Goal: Task Accomplishment & Management: Manage account settings

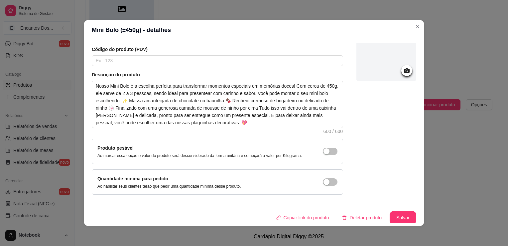
scroll to position [1, 0]
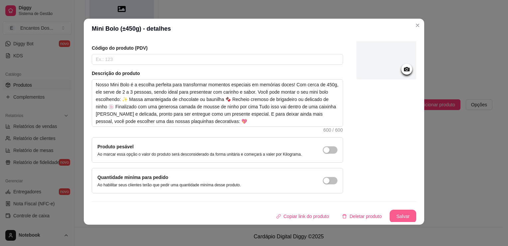
click at [395, 218] on button "Salvar" at bounding box center [403, 215] width 27 height 13
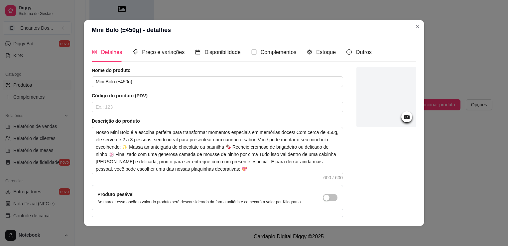
scroll to position [46, 0]
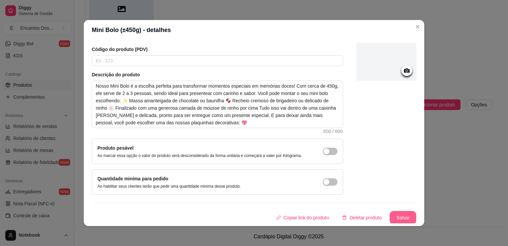
click at [395, 215] on button "Salvar" at bounding box center [403, 217] width 27 height 13
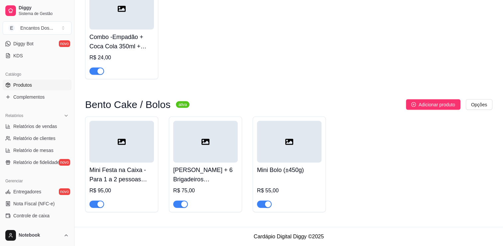
click at [306, 142] on div at bounding box center [289, 142] width 65 height 42
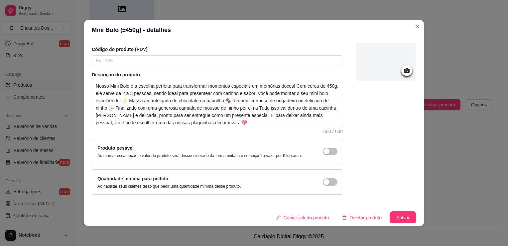
scroll to position [0, 0]
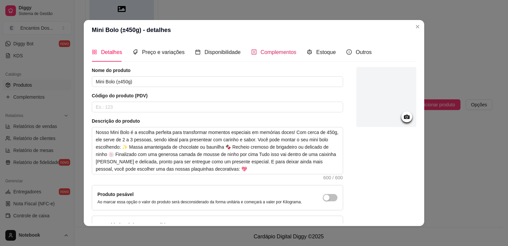
click at [273, 51] on span "Complementos" at bounding box center [279, 52] width 36 height 6
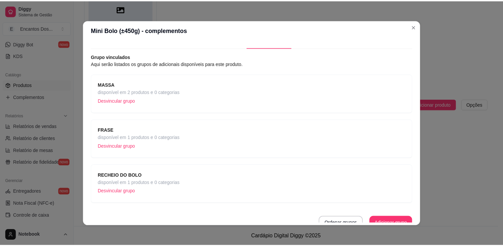
scroll to position [20, 0]
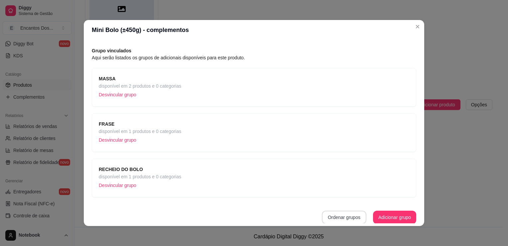
click at [325, 215] on button "Ordenar grupos" at bounding box center [344, 216] width 45 height 13
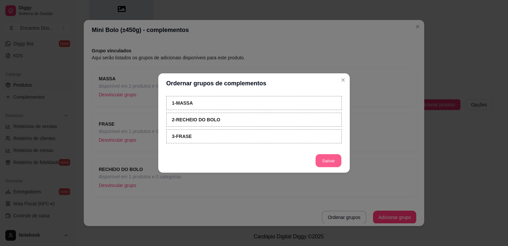
click at [338, 162] on button "Salvar" at bounding box center [329, 160] width 26 height 13
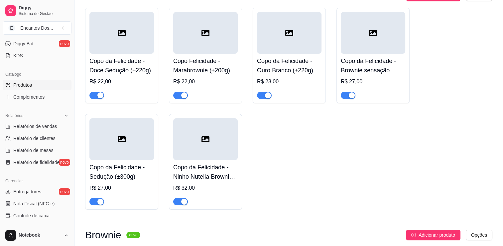
scroll to position [0, 0]
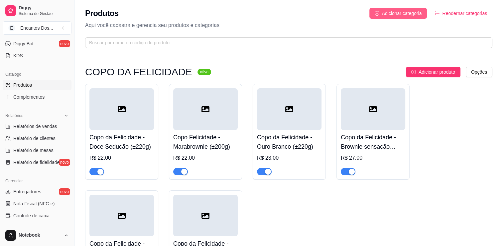
click at [413, 13] on span "Adicionar categoria" at bounding box center [402, 13] width 40 height 7
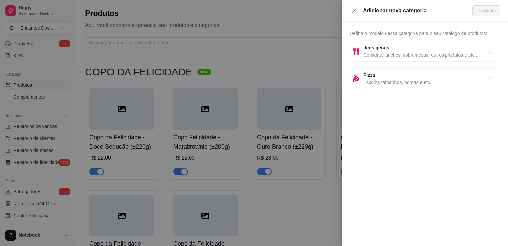
click at [386, 56] on span "Comidas, lanches, sobremesas, outros produtos e etc..." at bounding box center [427, 54] width 126 height 7
radio input "true"
click at [498, 11] on button "Próximo" at bounding box center [487, 10] width 28 height 11
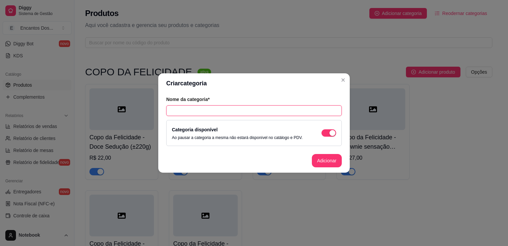
click at [303, 108] on input "text" at bounding box center [254, 110] width 176 height 11
paste input "Caseirinhos"
type input "Caseirinhos"
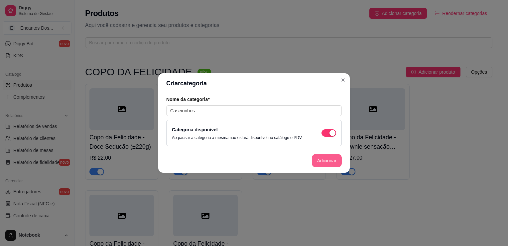
click at [316, 161] on button "Adicionar" at bounding box center [327, 160] width 30 height 13
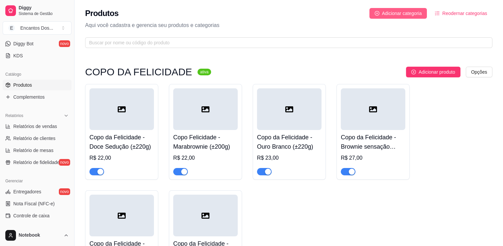
click at [412, 16] on span "Adicionar categoria" at bounding box center [402, 13] width 40 height 7
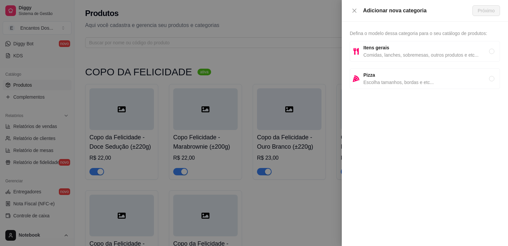
click at [391, 47] on span "Itens gerais" at bounding box center [427, 47] width 126 height 7
radio input "true"
click at [489, 10] on span "Próximo" at bounding box center [486, 10] width 17 height 7
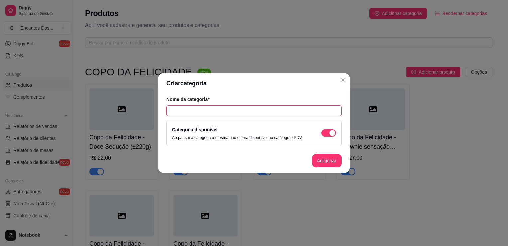
paste input "Bolo Caseiro - De 2 a 3h para ficar pronto"
type input "Bolo Caseiro - De 2 a 3h para ficar pronto"
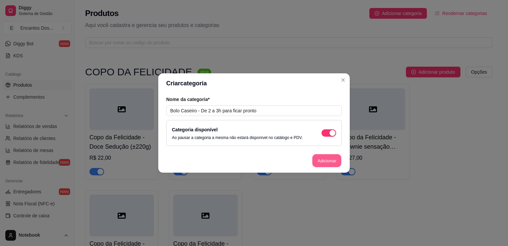
click at [314, 158] on button "Adicionar" at bounding box center [326, 160] width 29 height 13
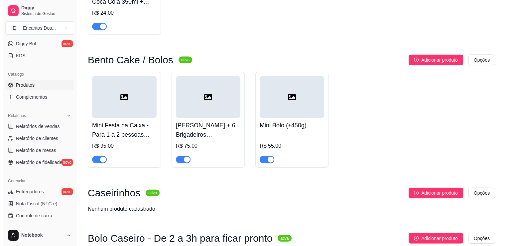
scroll to position [1522, 0]
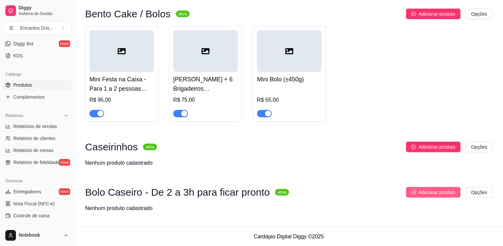
click at [434, 193] on span "Adicionar produto" at bounding box center [437, 191] width 37 height 7
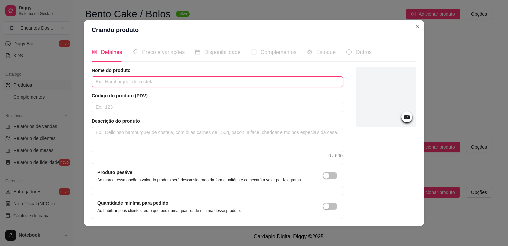
click at [145, 78] on input "text" at bounding box center [218, 81] width 252 height 11
paste input "Bolo Caseiro - Cenoura com Brigadeiro"
type input "Bolo Caseiro - Cenoura com Brigadeiro"
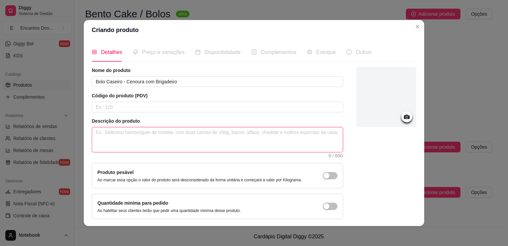
click at [174, 138] on textarea at bounding box center [217, 139] width 251 height 25
paste textarea "De 2 a 3 horas para ficar pronto."
type textarea "De 2 a 3 horas para ficar pronto."
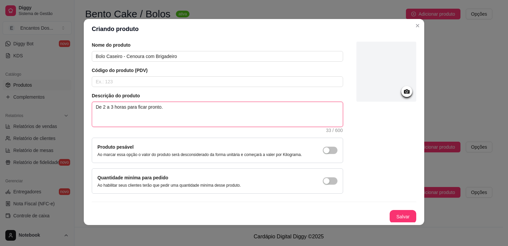
scroll to position [1, 0]
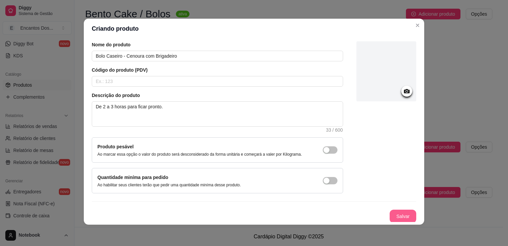
click at [395, 211] on button "Salvar" at bounding box center [403, 215] width 27 height 13
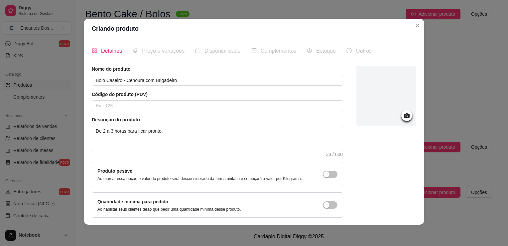
scroll to position [0, 0]
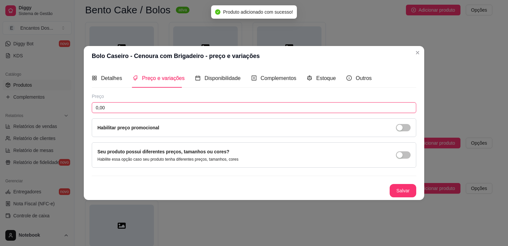
click at [174, 110] on input "0,00" at bounding box center [254, 107] width 325 height 11
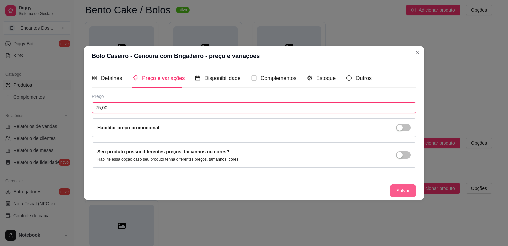
type input "75,00"
click at [410, 190] on button "Salvar" at bounding box center [403, 190] width 27 height 13
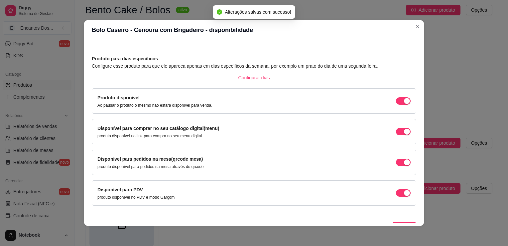
scroll to position [27, 0]
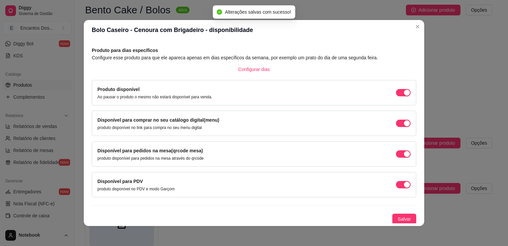
drag, startPoint x: 392, startPoint y: 215, endPoint x: 394, endPoint y: 194, distance: 21.1
click at [398, 215] on span "Salvar" at bounding box center [404, 218] width 13 height 7
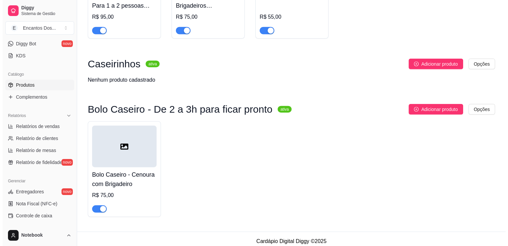
scroll to position [1610, 0]
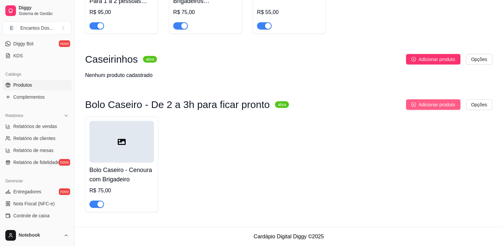
click at [421, 104] on span "Adicionar produto" at bounding box center [437, 104] width 37 height 7
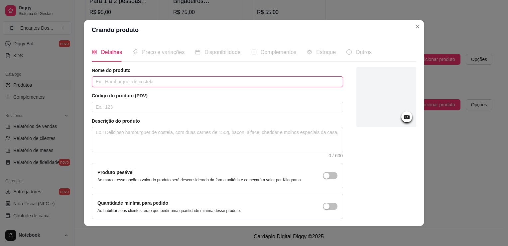
click at [221, 82] on input "text" at bounding box center [218, 81] width 252 height 11
paste input "Bolo Caseiro - Ninhotella"
type input "Bolo Caseiro - Ninhotella"
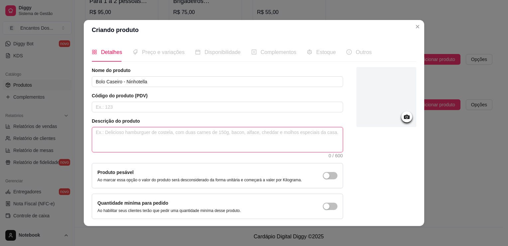
click at [219, 138] on textarea at bounding box center [217, 139] width 251 height 25
click at [204, 130] on textarea at bounding box center [217, 139] width 251 height 25
click at [160, 130] on textarea at bounding box center [217, 139] width 251 height 25
paste textarea "MASSA BRANCA FOFINHA, CREME DE NINHO COM CAMADAS DE NUTELLA."
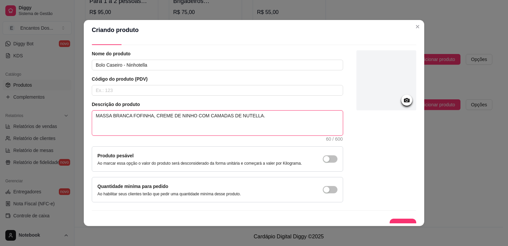
scroll to position [24, 0]
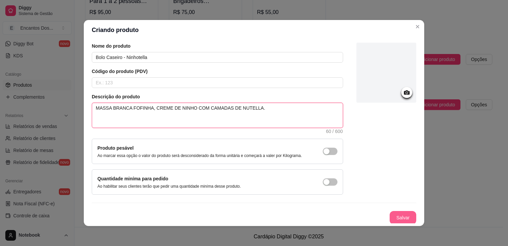
type textarea "MASSA BRANCA FOFINHA, CREME DE NINHO COM CAMADAS DE NUTELLA."
click at [393, 213] on button "Salvar" at bounding box center [403, 217] width 26 height 13
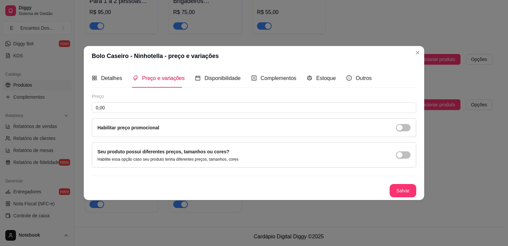
scroll to position [0, 0]
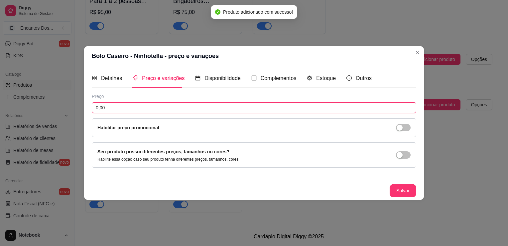
click at [178, 107] on input "0,00" at bounding box center [254, 107] width 325 height 11
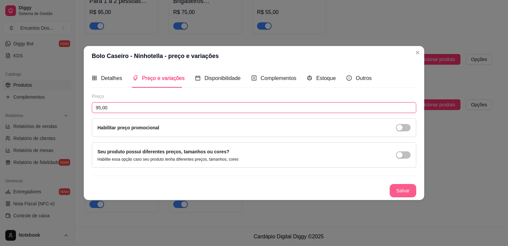
type input "95,00"
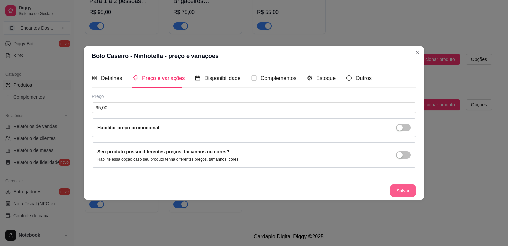
click at [398, 190] on button "Salvar" at bounding box center [403, 190] width 26 height 13
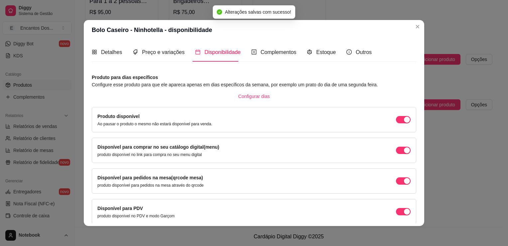
scroll to position [27, 0]
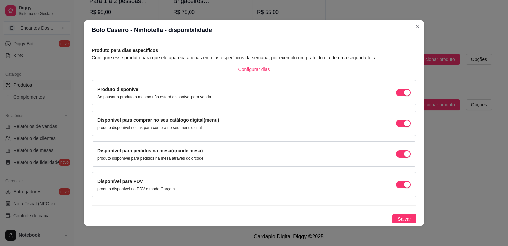
drag, startPoint x: 391, startPoint y: 217, endPoint x: 392, endPoint y: 203, distance: 14.0
click at [393, 217] on button "Salvar" at bounding box center [405, 218] width 24 height 11
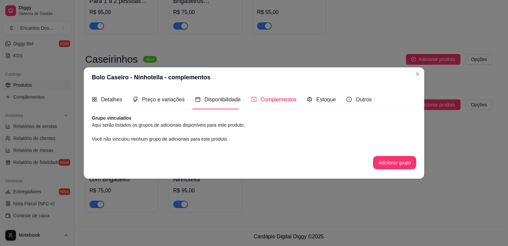
scroll to position [0, 0]
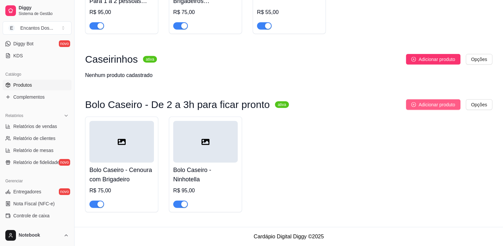
click at [414, 101] on button "Adicionar produto" at bounding box center [433, 104] width 55 height 11
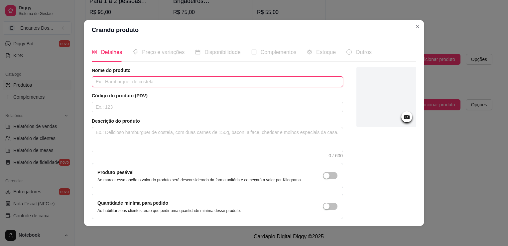
click at [125, 79] on input "text" at bounding box center [218, 81] width 252 height 11
paste input "Bolo Caseiro - Chocolatudo"
type input "Bolo Caseiro - Chocolatudo"
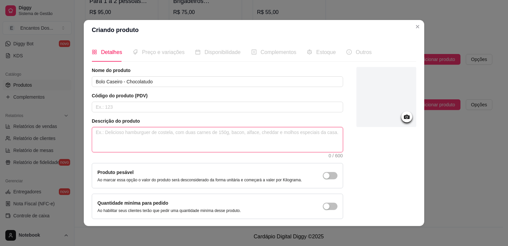
drag, startPoint x: 117, startPoint y: 132, endPoint x: 113, endPoint y: 99, distance: 33.2
click at [116, 130] on textarea at bounding box center [217, 139] width 251 height 25
drag, startPoint x: 153, startPoint y: 133, endPoint x: 152, endPoint y: 128, distance: 5.0
click at [153, 132] on textarea at bounding box center [217, 139] width 251 height 25
drag, startPoint x: 154, startPoint y: 120, endPoint x: 143, endPoint y: 134, distance: 17.7
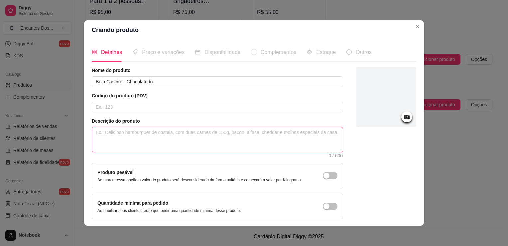
click at [143, 134] on textarea at bounding box center [217, 139] width 251 height 25
paste textarea "Massa chocolate com cobertura de brigadeiro."
type textarea "Massa chocolate com cobertura de brigadeiro."
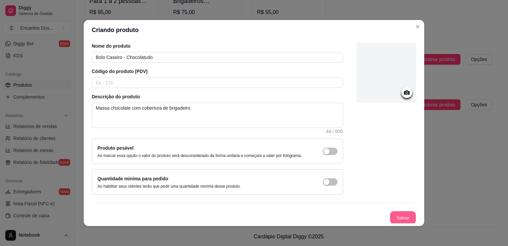
click at [395, 215] on button "Salvar" at bounding box center [403, 217] width 26 height 13
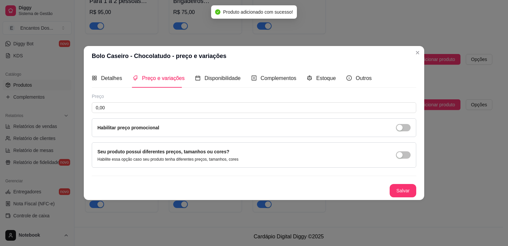
scroll to position [0, 0]
click at [168, 110] on input "0,00" at bounding box center [254, 107] width 325 height 11
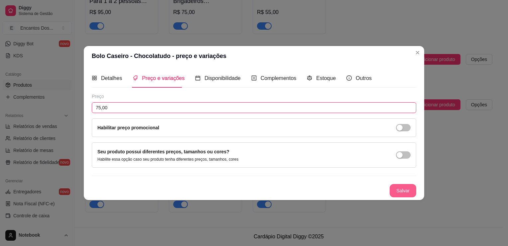
type input "75,00"
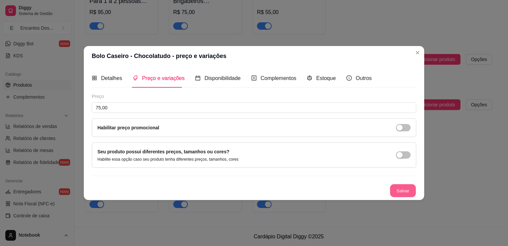
click at [409, 189] on button "Salvar" at bounding box center [403, 190] width 26 height 13
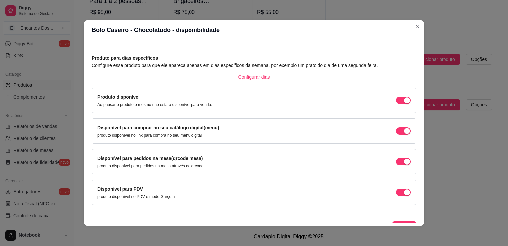
scroll to position [27, 0]
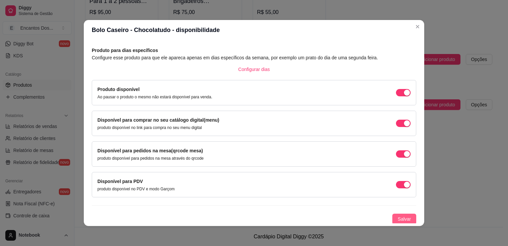
click at [399, 220] on span "Salvar" at bounding box center [404, 218] width 13 height 7
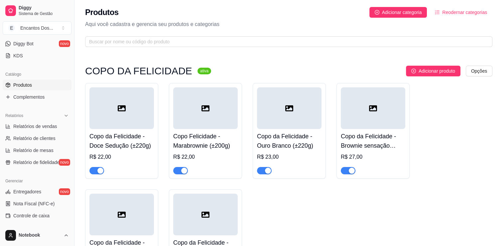
scroll to position [0, 0]
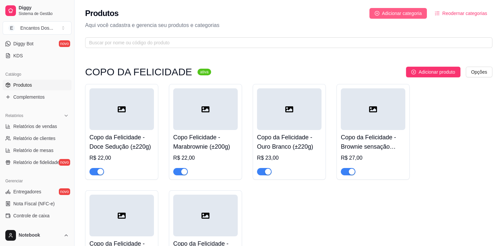
click at [395, 12] on span "Adicionar categoria" at bounding box center [402, 13] width 40 height 7
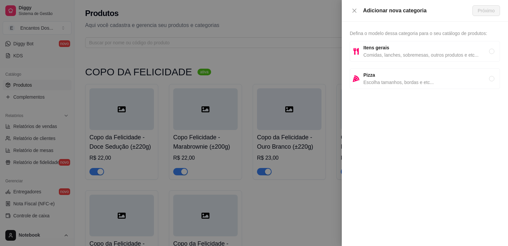
click at [397, 57] on span "Comidas, lanches, sobremesas, outros produtos e etc..." at bounding box center [427, 54] width 126 height 7
radio input "true"
click at [484, 11] on span "Próximo" at bounding box center [486, 10] width 17 height 7
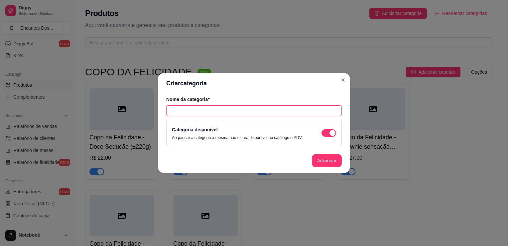
click at [231, 108] on input "text" at bounding box center [254, 110] width 176 height 11
paste input "Brigadeiros"
type input "Brigadeiros"
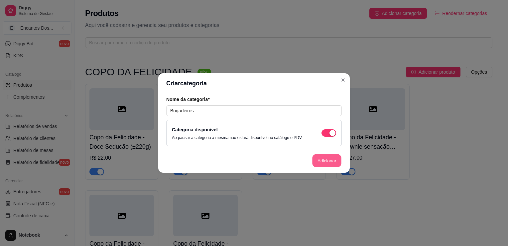
click at [318, 156] on button "Adicionar" at bounding box center [326, 160] width 29 height 13
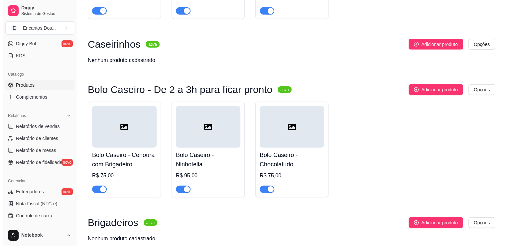
scroll to position [1655, 0]
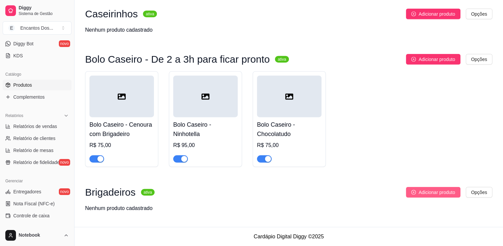
click at [427, 190] on span "Adicionar produto" at bounding box center [437, 191] width 37 height 7
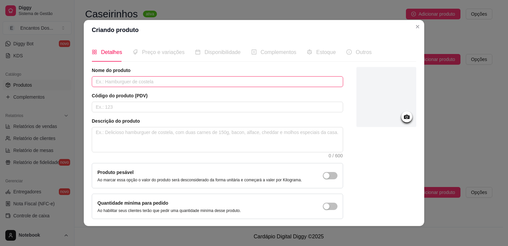
drag, startPoint x: 219, startPoint y: 80, endPoint x: 224, endPoint y: 81, distance: 5.4
click at [223, 80] on input "text" at bounding box center [218, 81] width 252 height 11
paste input "Caixinha da Felicidade - 4 Brigadeiros Opção 1"
type input "Caixinha da Felicidade - 4 Brigadeiros Opção 1"
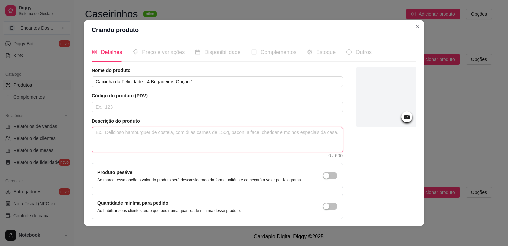
click at [206, 135] on textarea at bounding box center [217, 139] width 251 height 25
click at [206, 130] on textarea at bounding box center [217, 139] width 251 height 25
paste textarea "Caixinha da Felicidade - Opção 1: "Delicie-se com nossa Caixinha da Felicidade,…"
type textarea "Caixinha da Felicidade - Opção 1: "Delicie-se com nossa Caixinha da Felicidade,…"
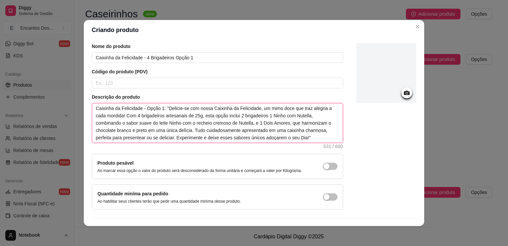
scroll to position [39, 0]
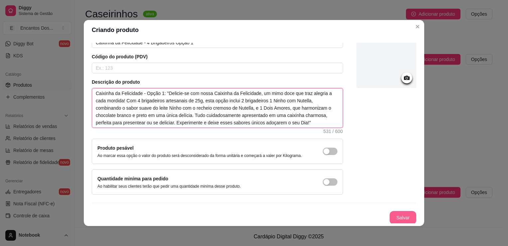
type textarea "Caixinha da Felicidade - Opção 1: "Delicie-se com nossa Caixinha da Felicidade,…"
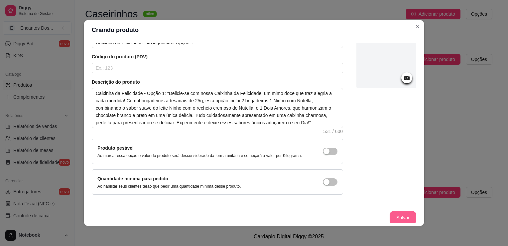
click at [391, 215] on button "Salvar" at bounding box center [403, 217] width 27 height 13
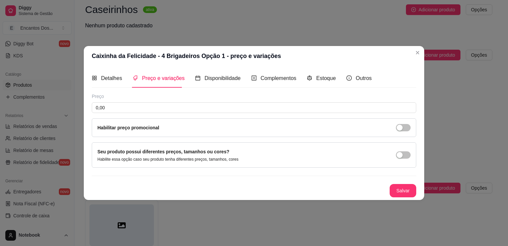
scroll to position [0, 0]
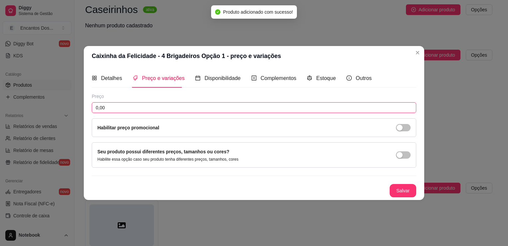
click at [149, 104] on input "0,00" at bounding box center [254, 107] width 325 height 11
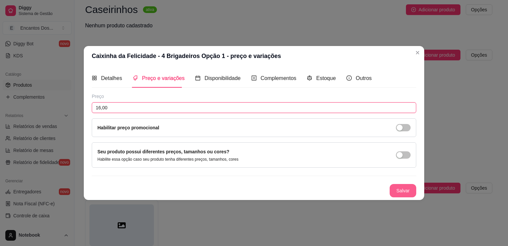
type input "16,00"
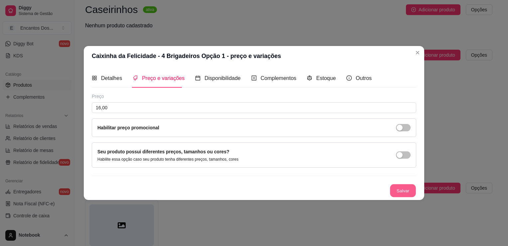
click at [393, 186] on button "Salvar" at bounding box center [403, 190] width 26 height 13
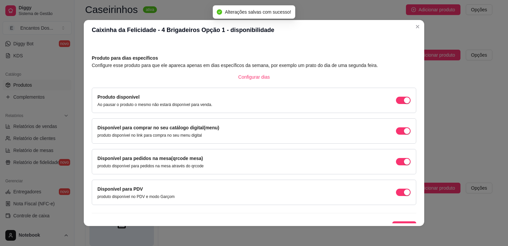
scroll to position [27, 0]
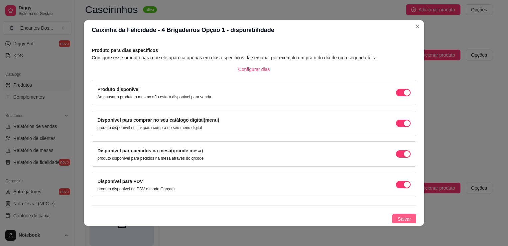
click at [398, 218] on span "Salvar" at bounding box center [404, 218] width 13 height 7
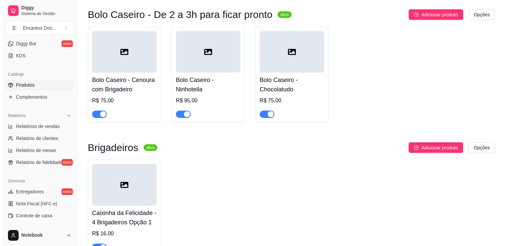
scroll to position [1743, 0]
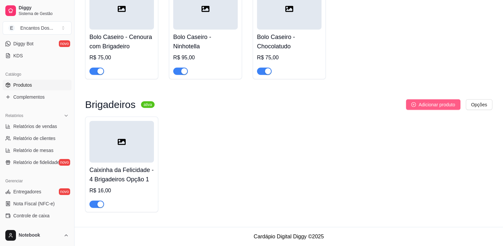
click at [440, 104] on span "Adicionar produto" at bounding box center [437, 104] width 37 height 7
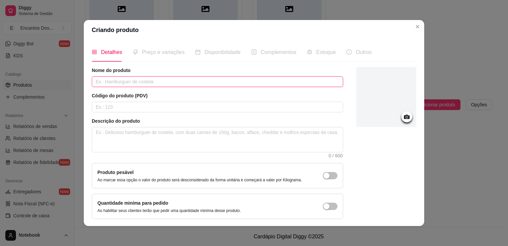
click at [161, 80] on input "text" at bounding box center [218, 81] width 252 height 11
paste input "Caixinha da Felicidade -4 Brigadeiros Opção 2"
type input "Caixinha da Felicidade -4 Brigadeiros Opção 2"
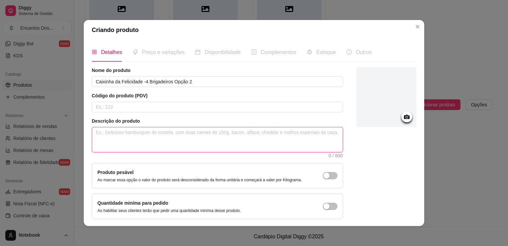
click at [167, 127] on textarea at bounding box center [217, 139] width 251 height 25
click at [142, 134] on textarea at bounding box center [217, 139] width 251 height 25
paste textarea "Caixinha da Felicidade - Opção 2: "Adicione um toque de felicidade ao seu Dia c…"
type textarea "Caixinha da Felicidade - Opção 2: "Adicione um toque de felicidade ao seu Dia c…"
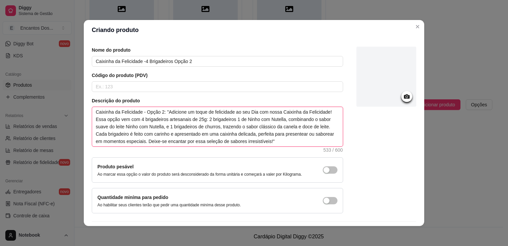
scroll to position [39, 0]
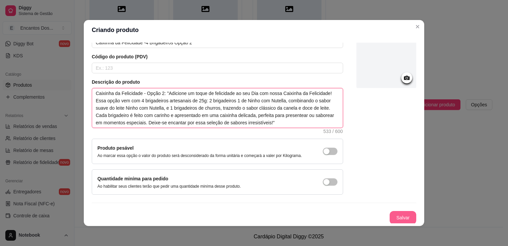
type textarea "Caixinha da Felicidade - Opção 2: "Adicione um toque de felicidade ao seu Dia c…"
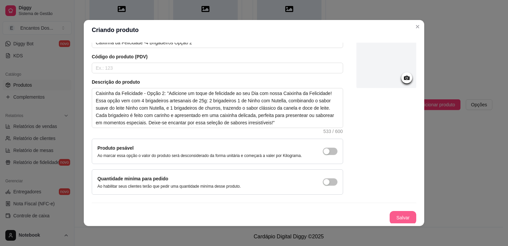
click at [390, 219] on button "Salvar" at bounding box center [403, 217] width 27 height 13
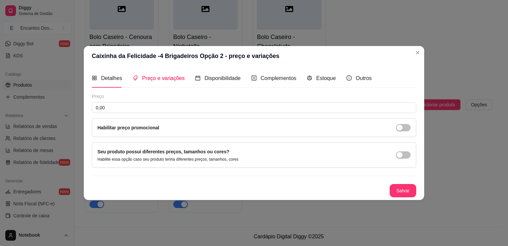
scroll to position [0, 0]
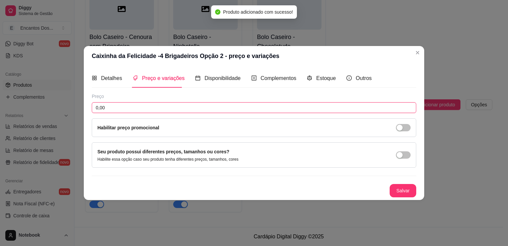
click at [135, 107] on input "0,00" at bounding box center [254, 107] width 325 height 11
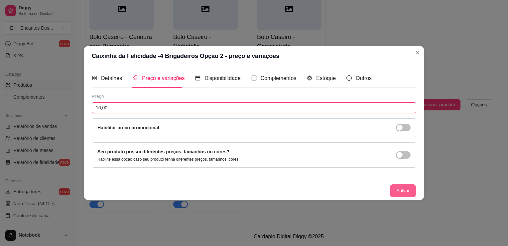
type input "16,00"
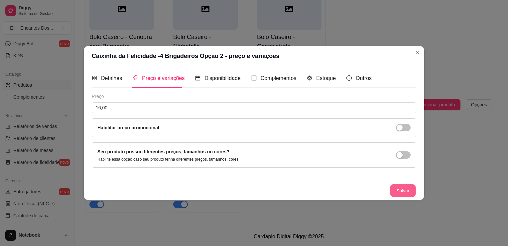
click at [402, 188] on button "Salvar" at bounding box center [403, 190] width 26 height 13
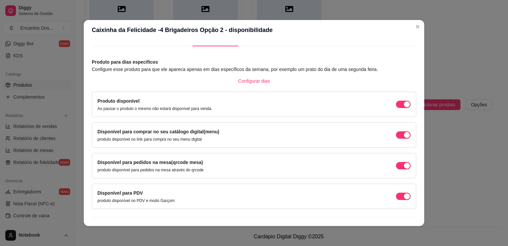
scroll to position [27, 0]
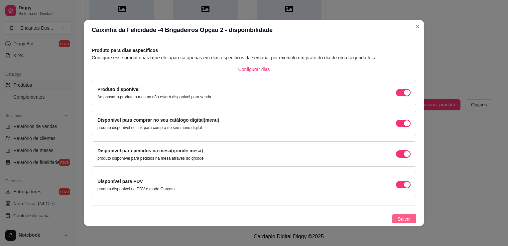
click at [393, 219] on button "Salvar" at bounding box center [405, 218] width 24 height 11
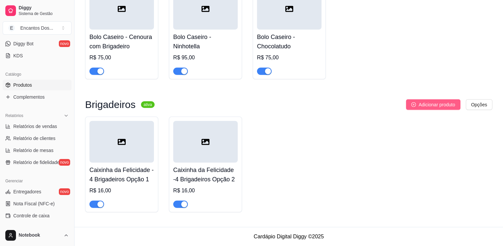
click at [431, 105] on span "Adicionar produto" at bounding box center [437, 104] width 37 height 7
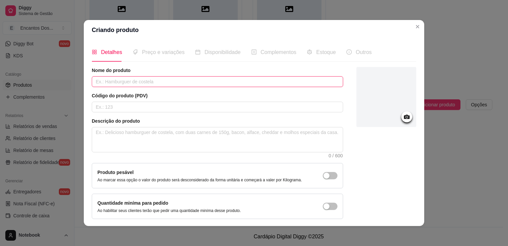
click at [221, 83] on input "text" at bounding box center [218, 81] width 252 height 11
paste input "Caixa com 8 Brigadeiros (25g un)"
type input "Caixa com 8 Brigadeiros (25g un)"
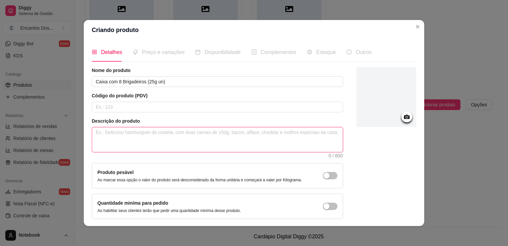
click at [189, 136] on textarea at bounding box center [217, 139] width 251 height 25
click at [185, 131] on textarea at bounding box center [217, 139] width 251 height 25
paste textarea "Caixa com 8 Brigadeiros – Escolha os Sabores Delicie-se com nossa Caixa Especia…"
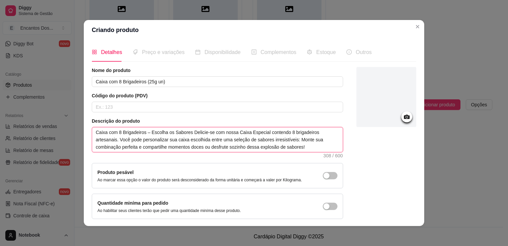
scroll to position [24, 0]
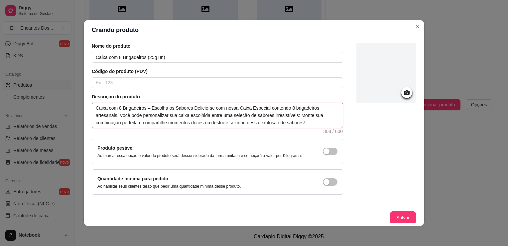
type textarea "Caixa com 8 Brigadeiros – Escolha os Sabores Delicie-se com nossa Caixa Especia…"
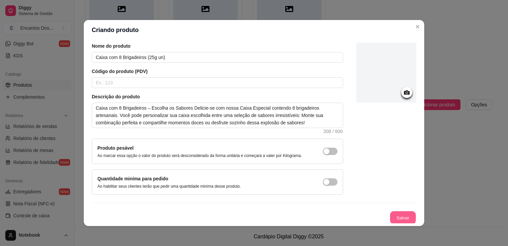
click at [396, 213] on button "Salvar" at bounding box center [403, 217] width 26 height 13
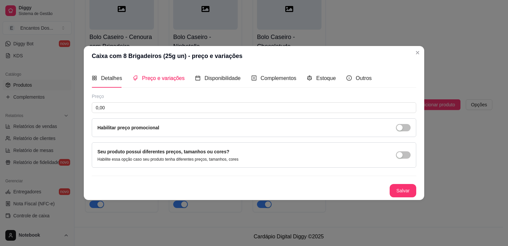
scroll to position [0, 0]
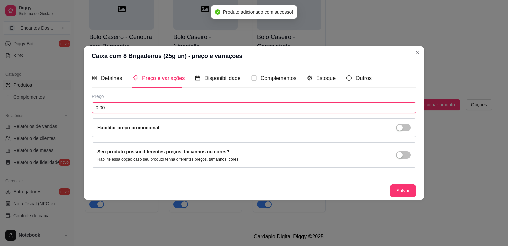
drag, startPoint x: 126, startPoint y: 108, endPoint x: 128, endPoint y: 47, distance: 60.9
click at [127, 107] on input "0,00" at bounding box center [254, 107] width 325 height 11
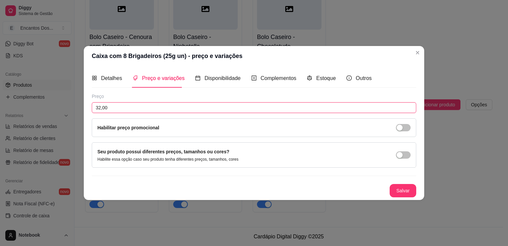
type input "32,00"
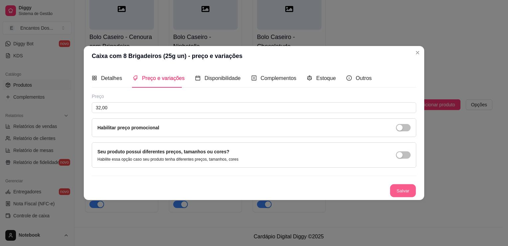
click at [399, 190] on button "Salvar" at bounding box center [403, 190] width 26 height 13
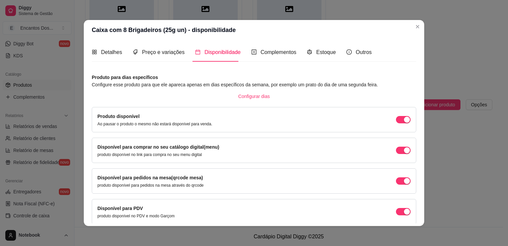
scroll to position [27, 0]
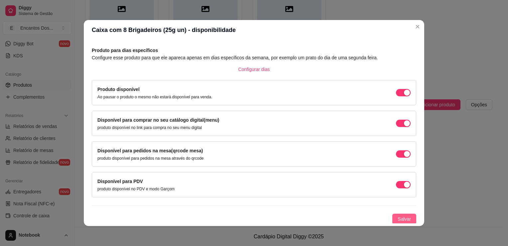
click at [398, 215] on span "Salvar" at bounding box center [404, 218] width 13 height 7
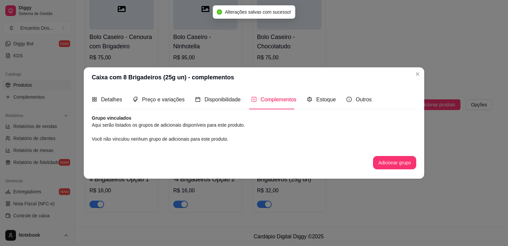
scroll to position [0, 0]
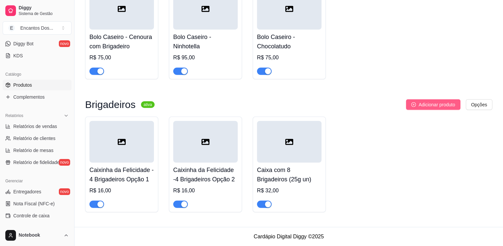
click at [437, 107] on span "Adicionar produto" at bounding box center [437, 104] width 37 height 7
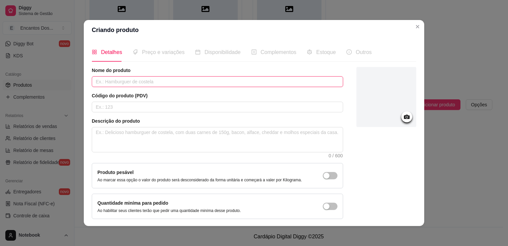
click at [194, 80] on input "text" at bounding box center [218, 81] width 252 height 11
paste input "Caixa com 15 brigadeiros (25g un)"
type input "Caixa com 15 brigadeiros (25g un)"
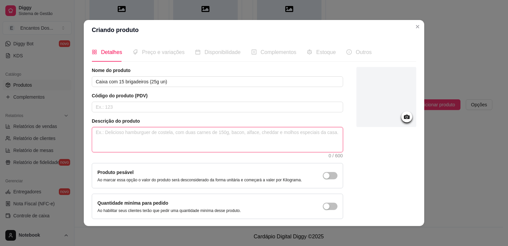
click at [218, 138] on textarea at bounding box center [217, 139] width 251 height 25
click at [228, 136] on textarea at bounding box center [217, 139] width 251 height 25
paste textarea "Caixa com 15 Brigadeiros – Escolha os Sabores Delicie-se com nossa Caixa Especi…"
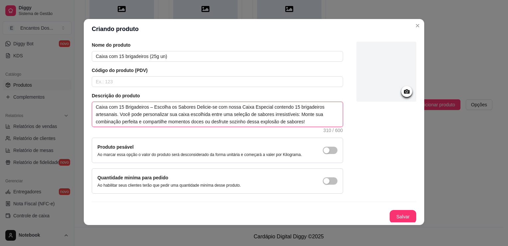
scroll to position [1, 0]
type textarea "Caixa com 15 Brigadeiros – Escolha os Sabores Delicie-se com nossa Caixa Especi…"
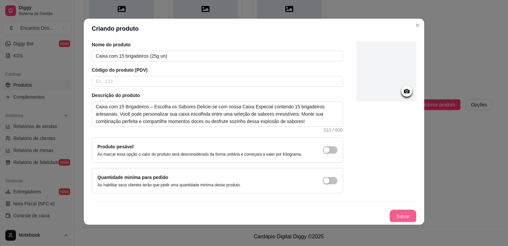
click at [390, 215] on button "Salvar" at bounding box center [403, 215] width 27 height 13
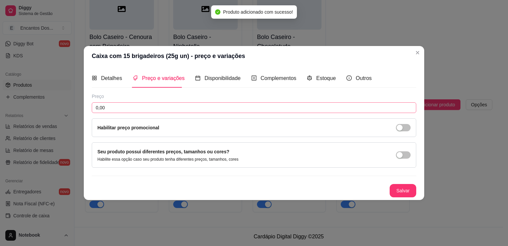
scroll to position [0, 0]
click at [217, 110] on input "0,00" at bounding box center [254, 107] width 325 height 11
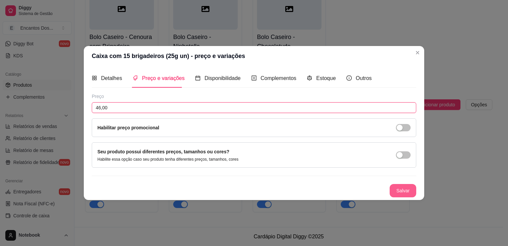
type input "46,00"
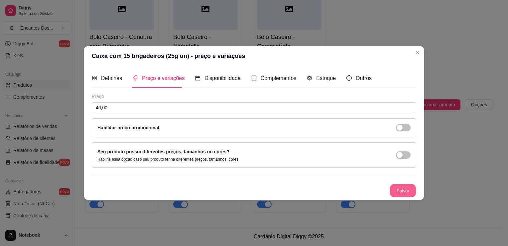
click at [406, 184] on button "Salvar" at bounding box center [403, 190] width 26 height 13
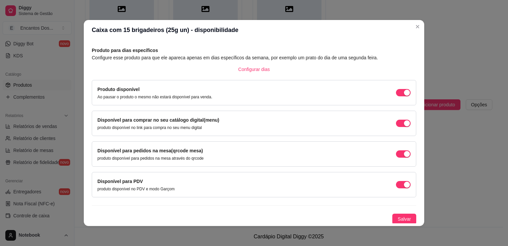
scroll to position [1, 0]
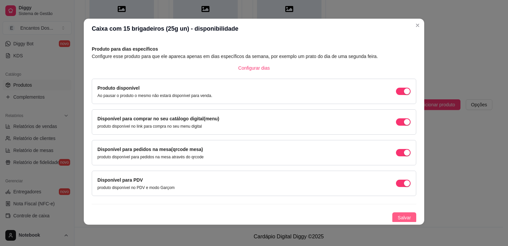
click at [401, 215] on span "Salvar" at bounding box center [404, 217] width 13 height 7
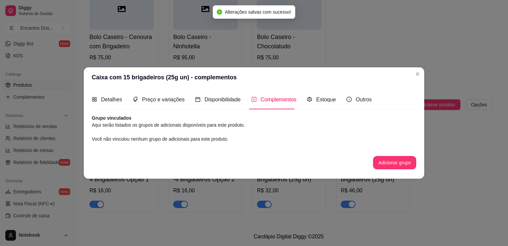
scroll to position [0, 0]
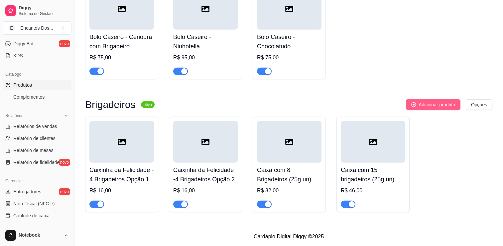
click at [421, 102] on span "Adicionar produto" at bounding box center [437, 104] width 37 height 7
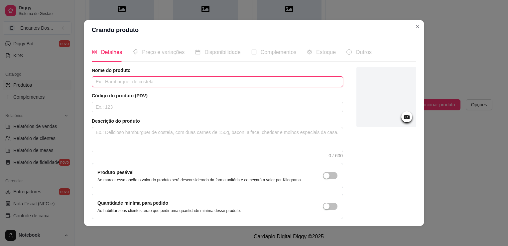
click at [250, 83] on input "text" at bounding box center [218, 81] width 252 height 11
paste input "Caixa com 24 brigadeiros (25g un)"
type input "Caixa com 24 brigadeiros (25g un)"
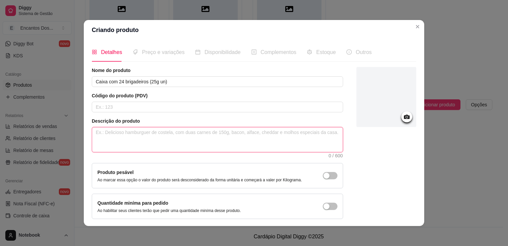
click at [242, 128] on textarea at bounding box center [217, 139] width 251 height 25
click at [180, 128] on textarea at bounding box center [217, 139] width 251 height 25
paste textarea "Caixa com 24 Brigadeiros – Escolha os Sabores Delicie-se com nossa Caixa Especi…"
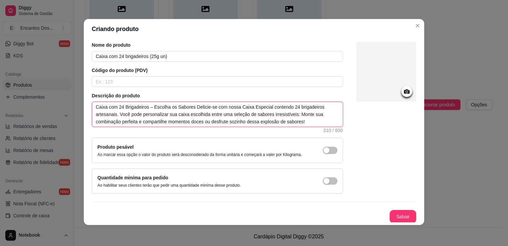
scroll to position [1, 0]
type textarea "Caixa com 24 Brigadeiros – Escolha os Sabores Delicie-se com nossa Caixa Especi…"
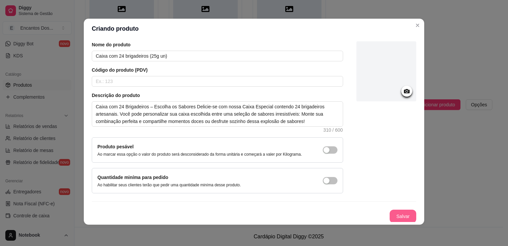
click at [393, 216] on button "Salvar" at bounding box center [403, 215] width 27 height 13
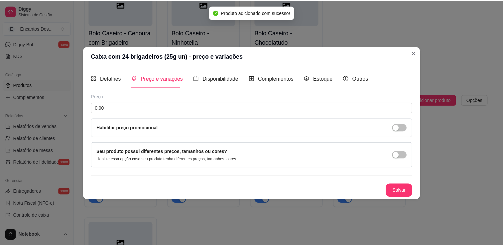
scroll to position [0, 0]
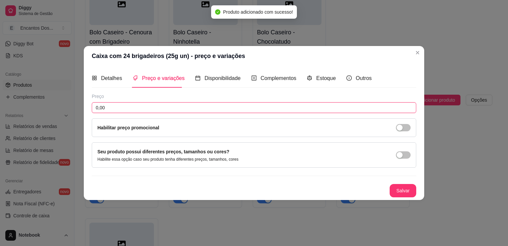
click at [157, 109] on input "0,00" at bounding box center [254, 107] width 325 height 11
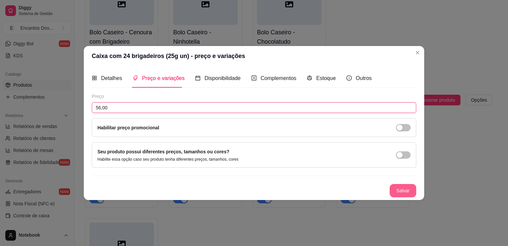
type input "56,00"
click at [406, 191] on button "Salvar" at bounding box center [403, 190] width 27 height 13
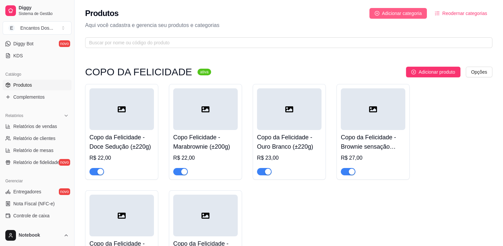
click at [396, 18] on button "Adicionar categoria" at bounding box center [399, 13] width 58 height 11
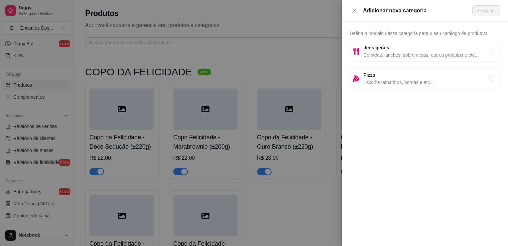
click at [395, 51] on span "Comidas, lanches, sobremesas, outros produtos e etc..." at bounding box center [427, 54] width 126 height 7
radio input "true"
click at [490, 10] on span "Próximo" at bounding box center [486, 10] width 17 height 7
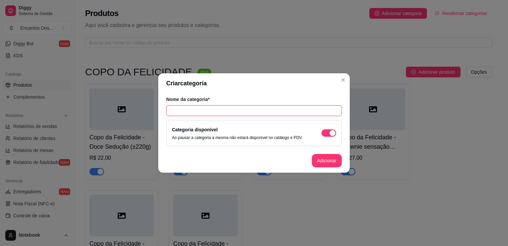
click at [266, 110] on input "text" at bounding box center [254, 110] width 176 height 11
paste input "Caixa com 24 Brigadeiros – Escolha os Sabores Delicie-se com nossa Caixa Especi…"
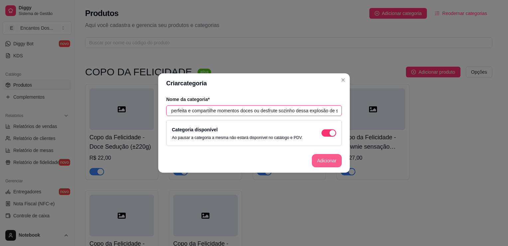
type input "Caixa com 24 Brigadeiros – Escolha os Sabores Delicie-se com nossa Caixa Especi…"
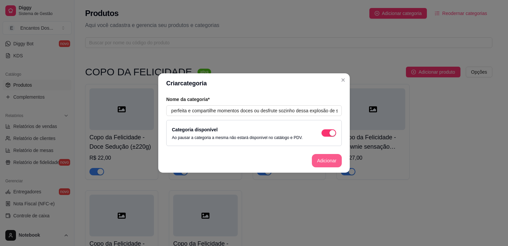
click at [322, 159] on button "Adicionar" at bounding box center [327, 160] width 30 height 13
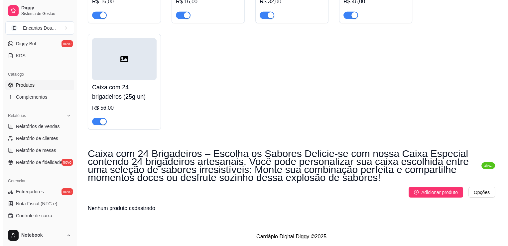
scroll to position [1932, 0]
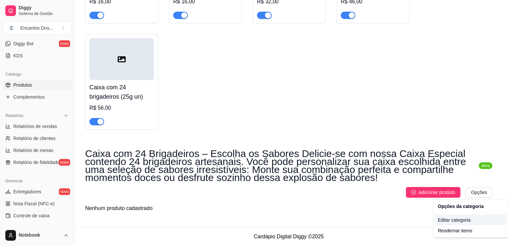
click at [470, 221] on div "Editar categoria" at bounding box center [471, 219] width 71 height 11
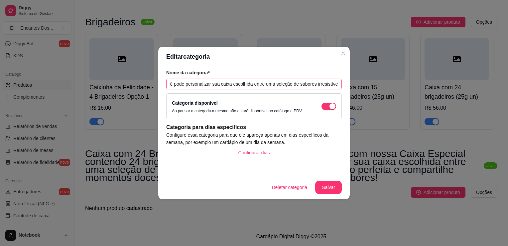
scroll to position [0, 484]
drag, startPoint x: 173, startPoint y: 80, endPoint x: 373, endPoint y: 84, distance: 199.7
click at [373, 85] on div "Editar categoria Nome da categoria* Caixa com 24 Brigadeiros – Escolha os Sabor…" at bounding box center [254, 123] width 508 height 246
type input "C"
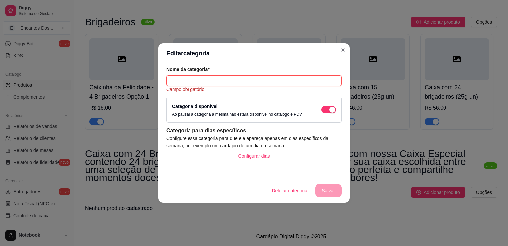
click at [312, 83] on input "text" at bounding box center [254, 80] width 176 height 11
paste input "Bolo de Aniversário - Por Kg"
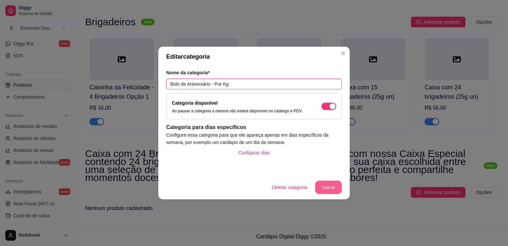
type input "Bolo de Aniversário - Por Kg"
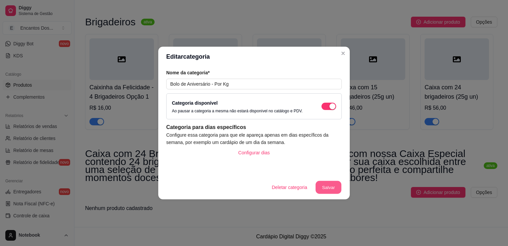
click at [334, 184] on button "Salvar" at bounding box center [329, 187] width 26 height 13
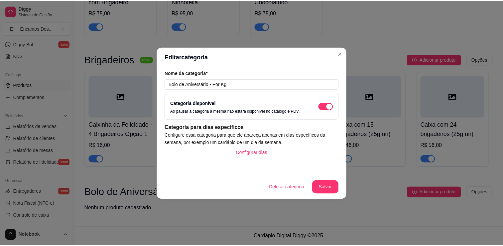
scroll to position [1788, 0]
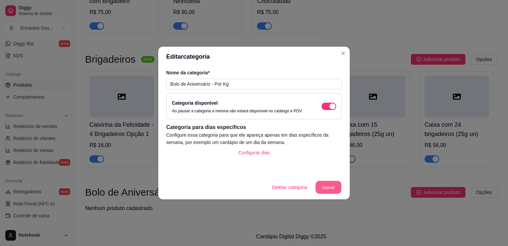
click at [340, 183] on button "Salvar" at bounding box center [329, 187] width 26 height 13
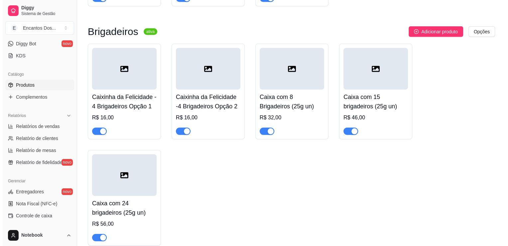
scroll to position [1894, 0]
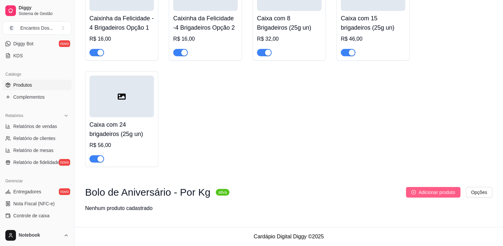
click at [446, 194] on span "Adicionar produto" at bounding box center [437, 191] width 37 height 7
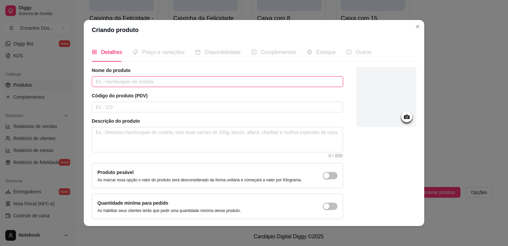
click at [180, 81] on input "text" at bounding box center [218, 81] width 252 height 11
paste input "Bento Cake 1kg (AGENDADO COM 1 DIA DE ANTECEDENCIA)"
type input "Bento Cake 1kg (AGENDADO COM 1 DIA DE ANTECEDENCIA)"
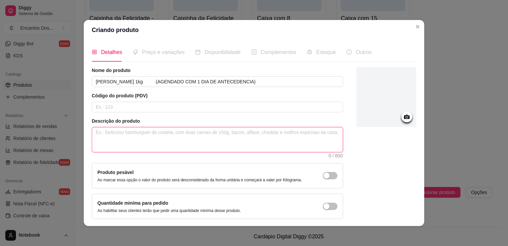
click at [194, 127] on textarea at bounding box center [217, 139] width 251 height 25
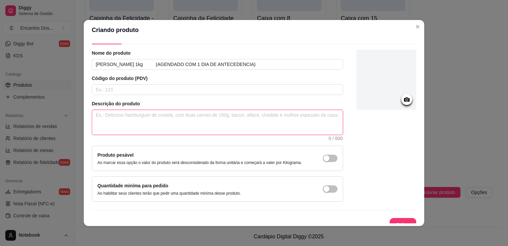
scroll to position [24, 0]
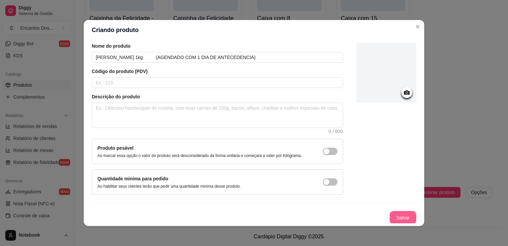
click at [399, 217] on button "Salvar" at bounding box center [403, 217] width 27 height 13
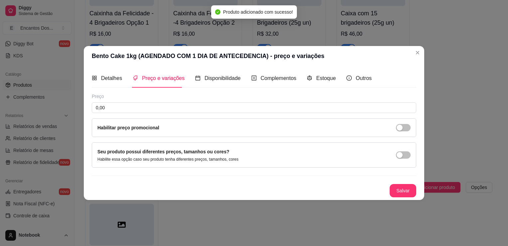
scroll to position [0, 0]
click at [138, 106] on input "0,00" at bounding box center [254, 107] width 325 height 11
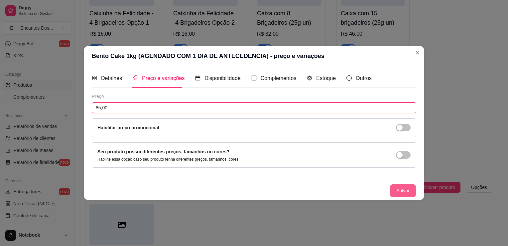
type input "85,00"
click at [397, 188] on button "Salvar" at bounding box center [403, 190] width 27 height 13
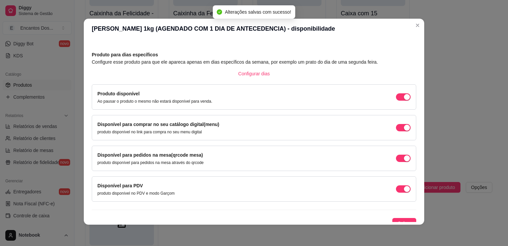
scroll to position [27, 0]
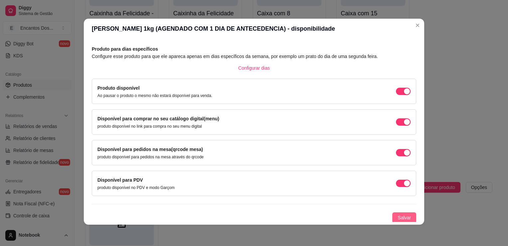
click at [397, 212] on button "Salvar" at bounding box center [405, 217] width 24 height 11
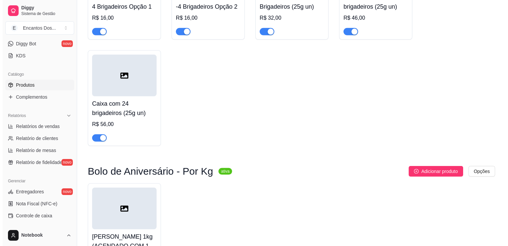
scroll to position [1982, 0]
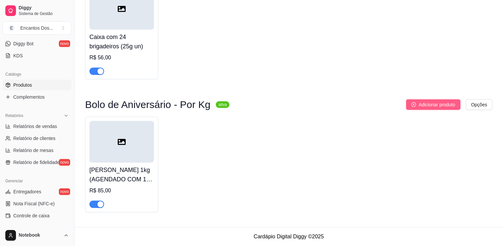
click at [410, 101] on button "Adicionar produto" at bounding box center [433, 104] width 55 height 11
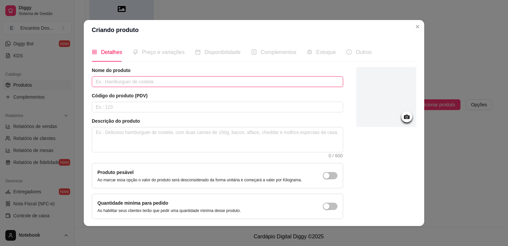
click at [168, 80] on input "text" at bounding box center [218, 81] width 252 height 11
paste input "Bolo 1,5Kg - Serve aproximadamente 8 a 12 pessoas"
type input "Bolo 1,5Kg - Serve aproximadamente 8 a 12 pessoas"
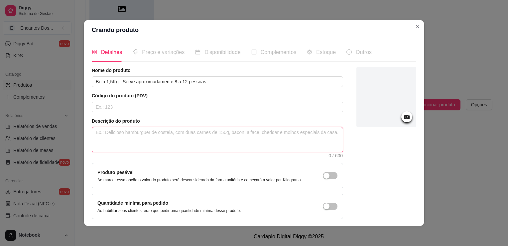
drag, startPoint x: 207, startPoint y: 138, endPoint x: 208, endPoint y: 130, distance: 7.3
click at [208, 133] on textarea at bounding box center [217, 139] width 251 height 25
click at [148, 130] on textarea at bounding box center [217, 139] width 251 height 25
paste textarea "Massa amanteigada com duas camadas de recheio."
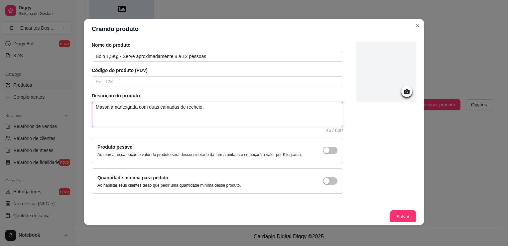
scroll to position [1, 0]
type textarea "Massa amanteigada com duas camadas de recheio."
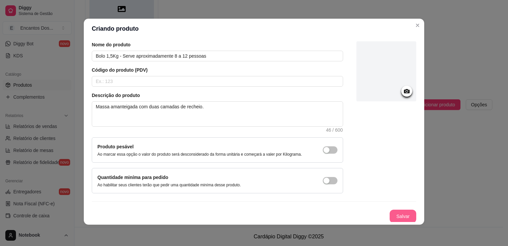
click at [402, 219] on button "Salvar" at bounding box center [403, 215] width 27 height 13
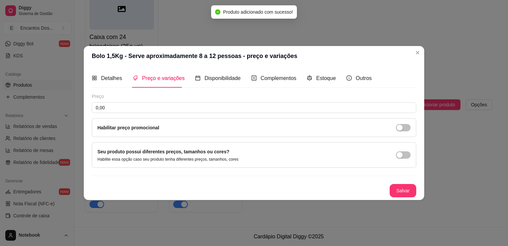
scroll to position [0, 0]
click at [211, 108] on input "0,00" at bounding box center [254, 107] width 325 height 11
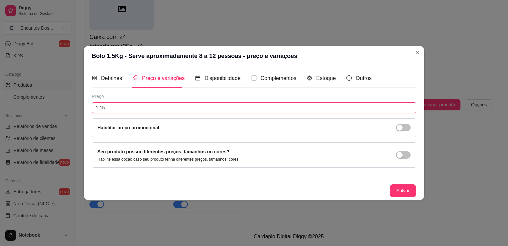
click at [201, 105] on input "1,15" at bounding box center [254, 107] width 325 height 11
type input "115,00"
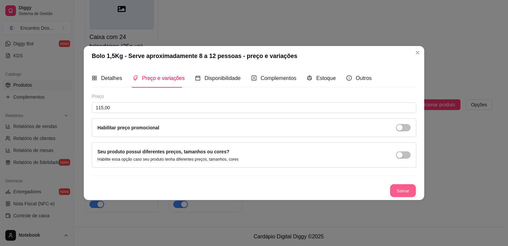
click at [392, 195] on button "Salvar" at bounding box center [403, 190] width 26 height 13
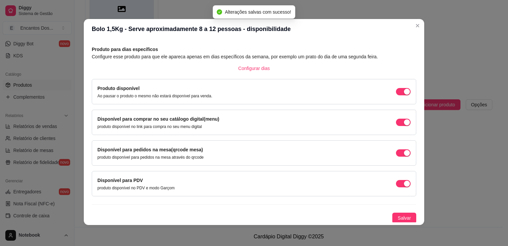
scroll to position [1, 0]
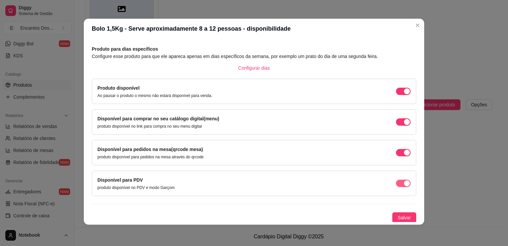
drag, startPoint x: 402, startPoint y: 220, endPoint x: 398, endPoint y: 184, distance: 36.6
click at [402, 220] on span "Salvar" at bounding box center [404, 217] width 13 height 7
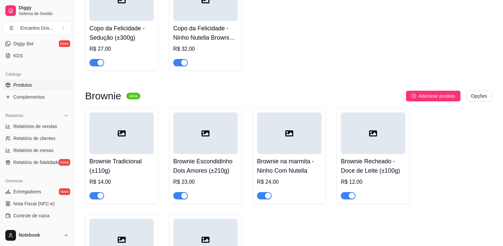
scroll to position [223, 0]
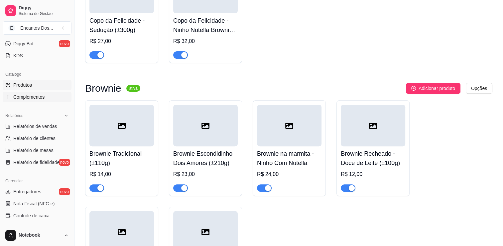
click at [61, 98] on link "Complementos" at bounding box center [37, 96] width 69 height 11
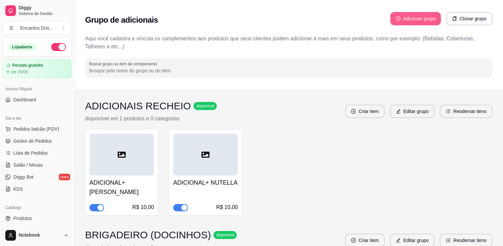
click at [427, 19] on button "Adicionar grupo" at bounding box center [416, 18] width 51 height 13
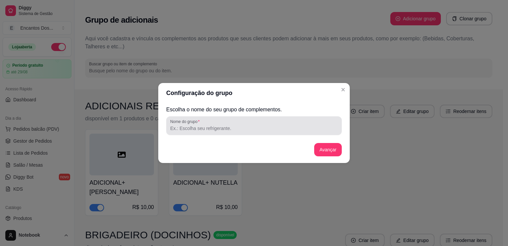
click at [305, 120] on div at bounding box center [254, 125] width 168 height 13
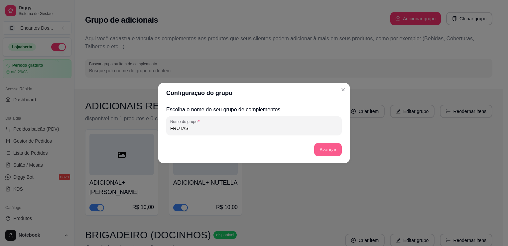
type input "FRUTAS"
click at [335, 155] on button "Avançar" at bounding box center [328, 149] width 27 height 13
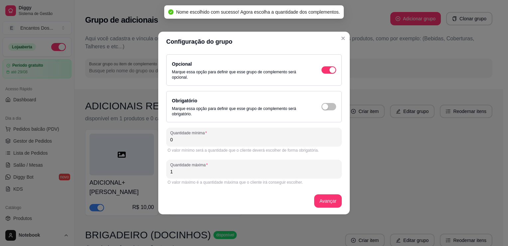
click at [325, 102] on div "Obrigatório Marque essa opção para definir que esse grupo de complemento será o…" at bounding box center [254, 106] width 164 height 20
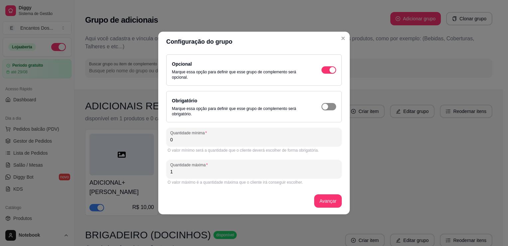
click at [330, 73] on div "button" at bounding box center [333, 70] width 6 height 6
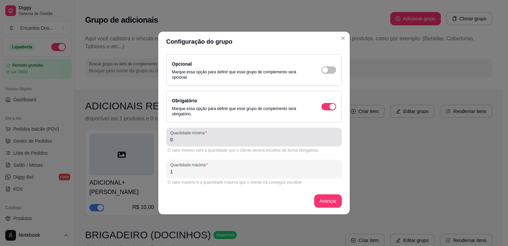
click at [314, 139] on input "0" at bounding box center [254, 139] width 168 height 7
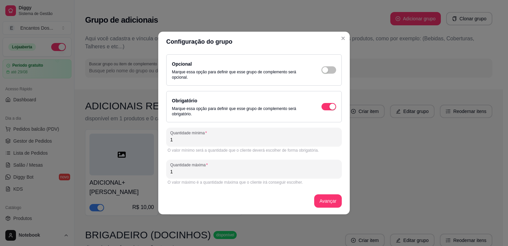
type input "1"
click at [327, 204] on button "Avançar" at bounding box center [328, 200] width 28 height 13
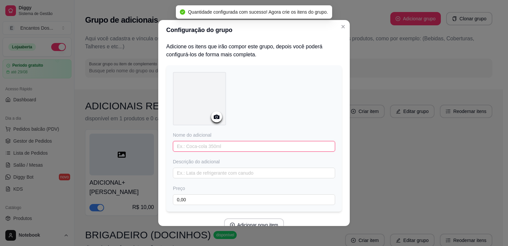
click at [308, 147] on input "text" at bounding box center [254, 146] width 162 height 11
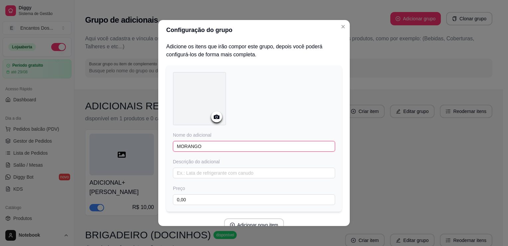
scroll to position [33, 0]
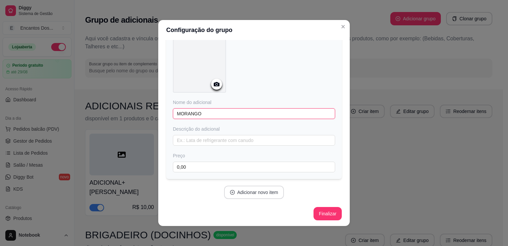
type input "MORANGO"
click at [248, 197] on button "Adicionar novo item" at bounding box center [254, 192] width 59 height 13
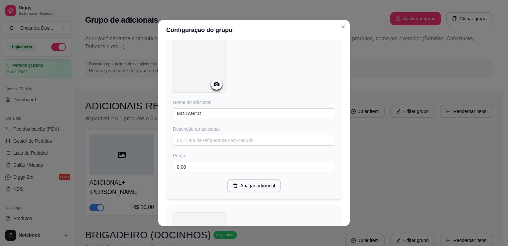
scroll to position [132, 0]
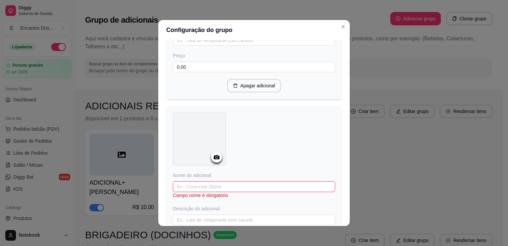
click at [189, 181] on input "text" at bounding box center [254, 186] width 162 height 11
type input "KIWI"
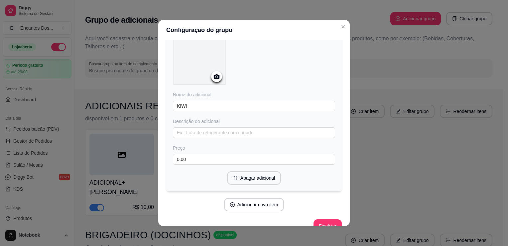
scroll to position [224, 0]
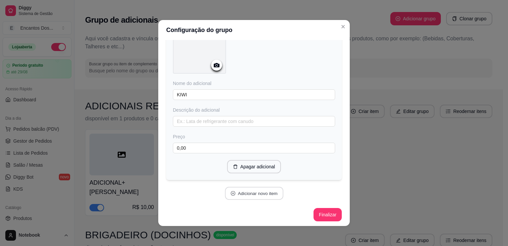
click at [273, 193] on button "Adicionar novo item" at bounding box center [254, 193] width 59 height 13
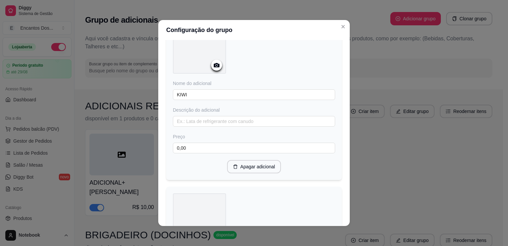
click at [254, 180] on div "Adicione os itens que irão compor este grupo, depois você poderá configurá-los …" at bounding box center [254, 111] width 176 height 586
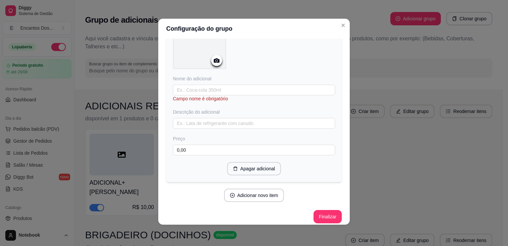
scroll to position [403, 0]
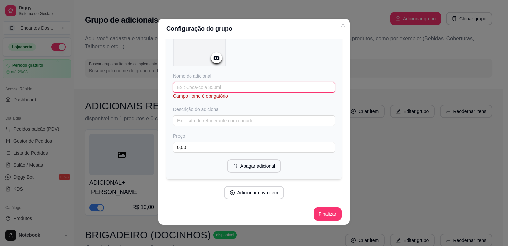
click at [305, 89] on input "text" at bounding box center [254, 87] width 162 height 11
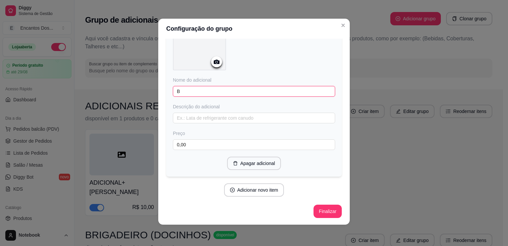
scroll to position [396, 0]
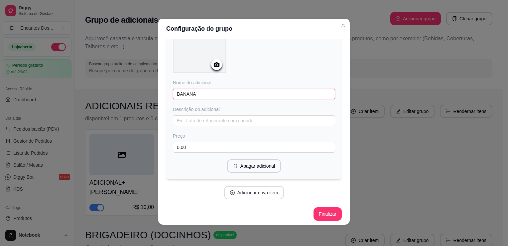
type input "BANANA"
click at [273, 192] on button "Adicionar novo item" at bounding box center [254, 192] width 59 height 13
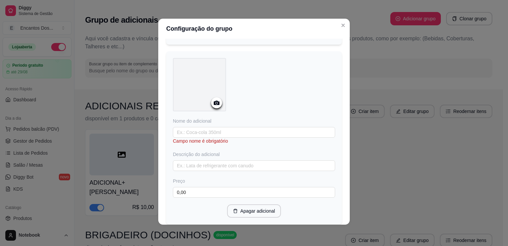
scroll to position [575, 0]
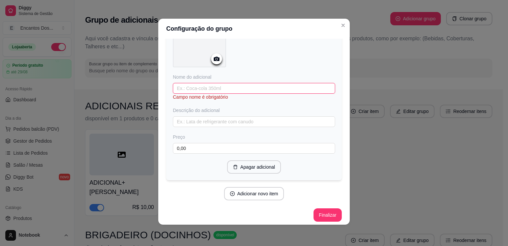
click at [302, 85] on input "text" at bounding box center [254, 88] width 162 height 11
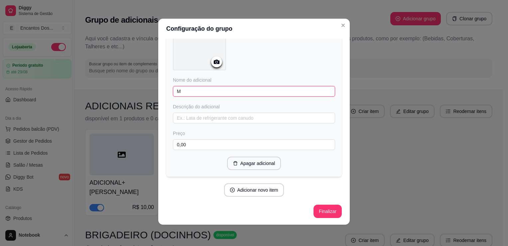
scroll to position [568, 0]
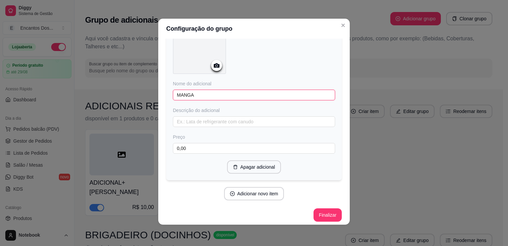
type input "MANGA"
click at [264, 188] on button "Adicionar novo item" at bounding box center [254, 193] width 59 height 13
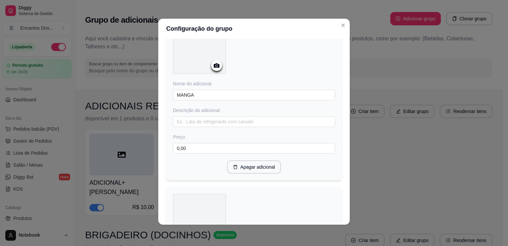
scroll to position [747, 0]
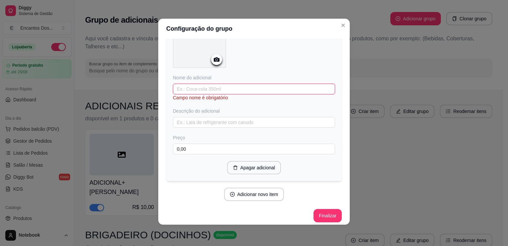
click at [292, 84] on input "text" at bounding box center [254, 89] width 162 height 11
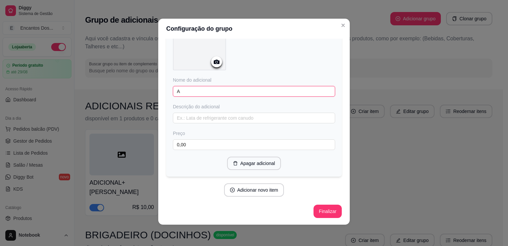
scroll to position [740, 0]
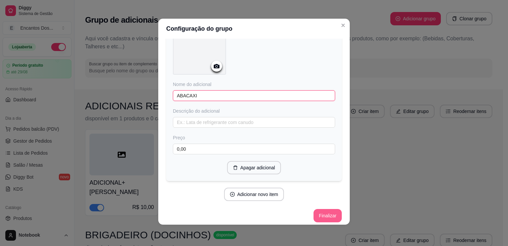
type input "ABACAXI"
click at [307, 210] on div "Finalizar" at bounding box center [254, 215] width 176 height 13
click at [329, 209] on button "Finalizar" at bounding box center [328, 215] width 28 height 13
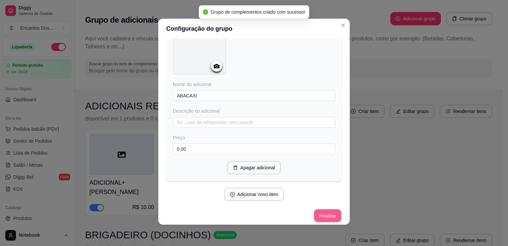
click at [333, 211] on button "Finalizar" at bounding box center [327, 215] width 27 height 13
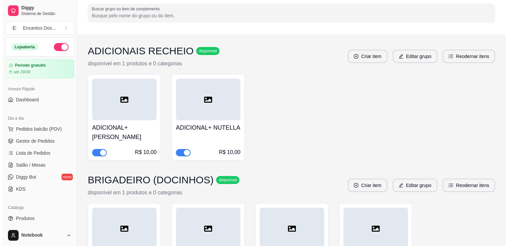
scroll to position [0, 0]
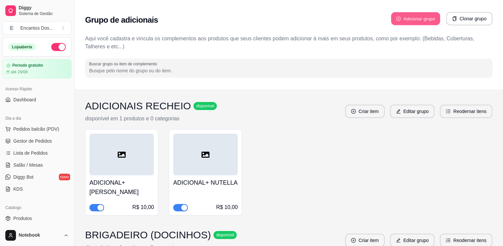
click at [406, 14] on button "Adicionar grupo" at bounding box center [415, 18] width 49 height 13
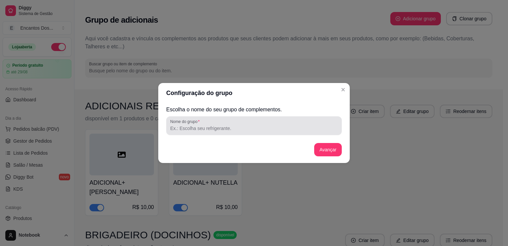
click at [196, 127] on input "Nome do grupo" at bounding box center [254, 128] width 168 height 7
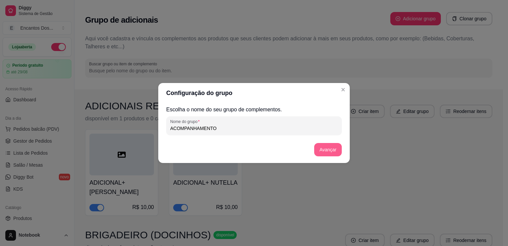
type input "ACOMPANHAMENTO"
click at [323, 147] on button "Avançar" at bounding box center [328, 149] width 27 height 13
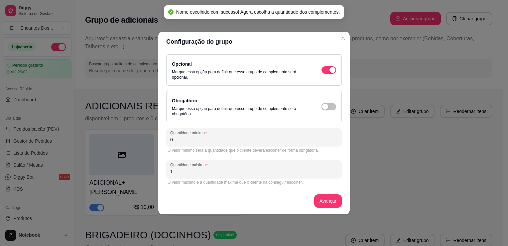
click at [299, 137] on input "0" at bounding box center [254, 139] width 168 height 7
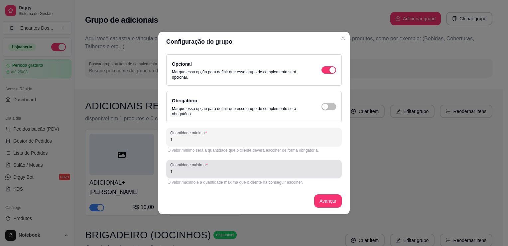
type input "1"
click at [243, 172] on input "1" at bounding box center [254, 171] width 168 height 7
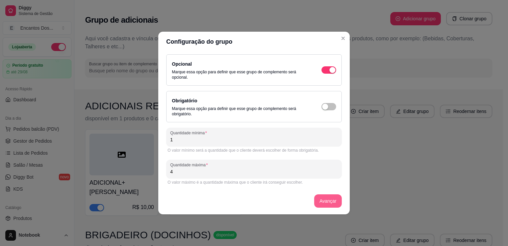
type input "4"
click at [323, 196] on button "Avançar" at bounding box center [328, 200] width 27 height 13
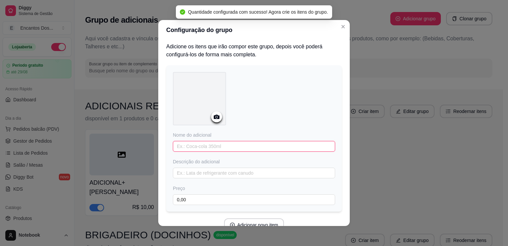
click at [256, 144] on input "text" at bounding box center [254, 146] width 162 height 11
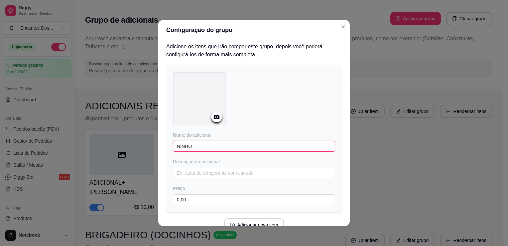
type input "NINHO"
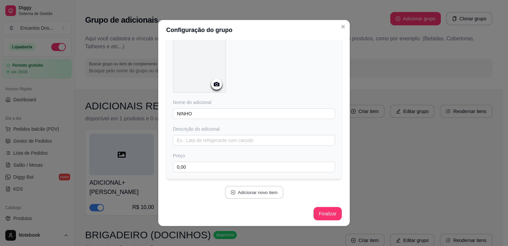
click at [261, 191] on button "Adicionar novo item" at bounding box center [254, 192] width 59 height 13
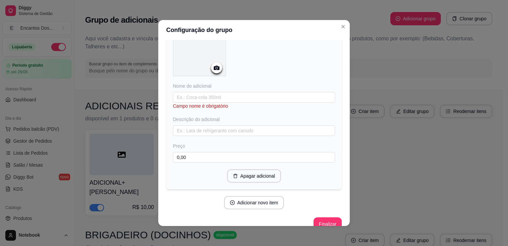
scroll to position [231, 0]
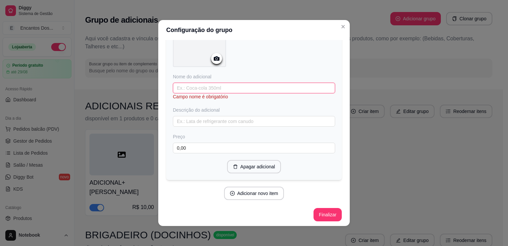
click at [264, 83] on input "text" at bounding box center [254, 88] width 162 height 11
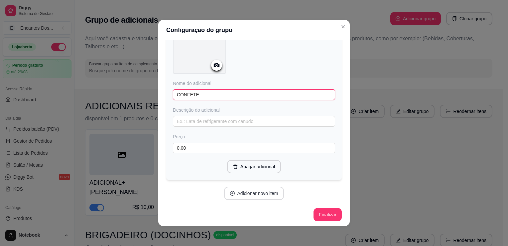
type input "CONFETE"
click at [267, 194] on button "Adicionar novo item" at bounding box center [254, 193] width 59 height 13
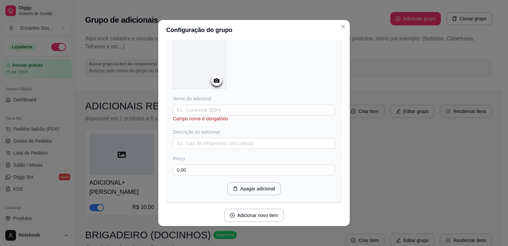
scroll to position [403, 0]
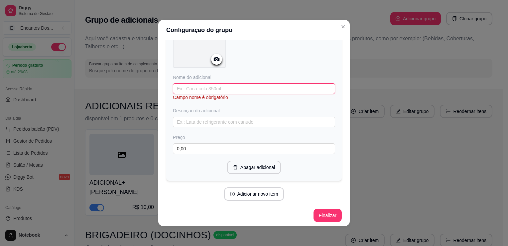
click at [277, 84] on input "text" at bounding box center [254, 88] width 162 height 11
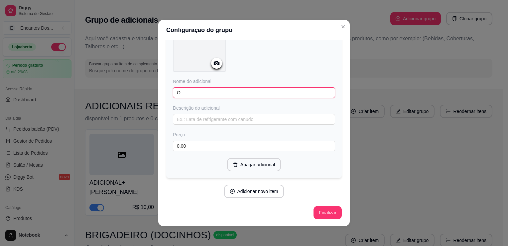
scroll to position [396, 0]
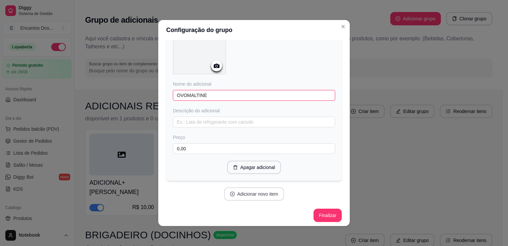
type input "OVOMALTINE"
click at [273, 191] on button "Adicionar novo item" at bounding box center [254, 193] width 60 height 13
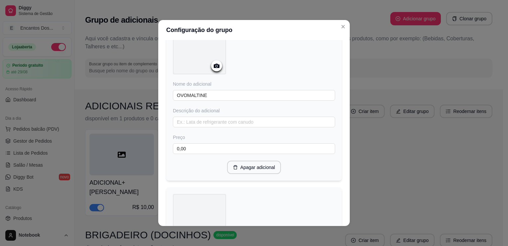
scroll to position [575, 0]
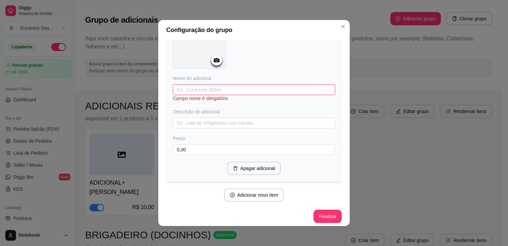
click at [276, 86] on input "text" at bounding box center [254, 89] width 162 height 11
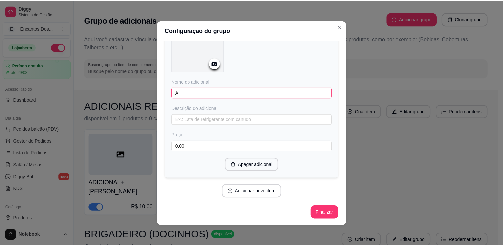
scroll to position [568, 0]
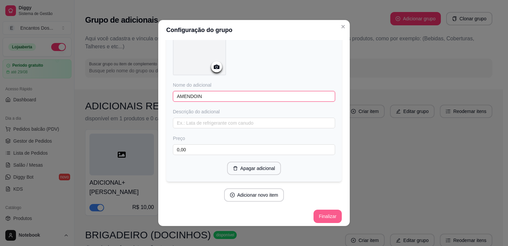
type input "AMENDOIN"
click at [315, 210] on button "Finalizar" at bounding box center [327, 216] width 27 height 13
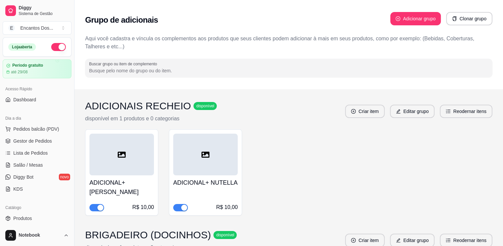
click at [342, 31] on div "Grupo de adicionais Adicionar grupo Clonar grupo" at bounding box center [289, 20] width 408 height 24
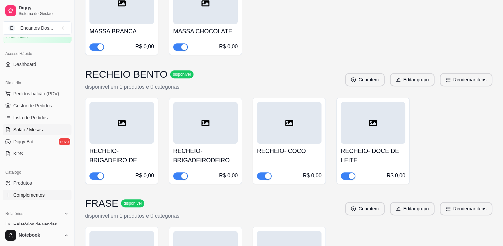
scroll to position [0, 0]
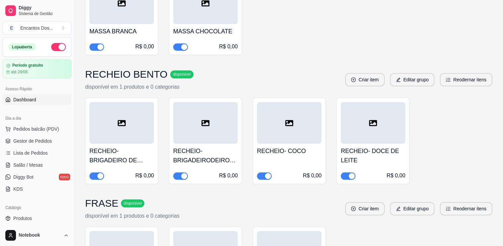
click at [35, 96] on span "Dashboard" at bounding box center [24, 99] width 23 height 7
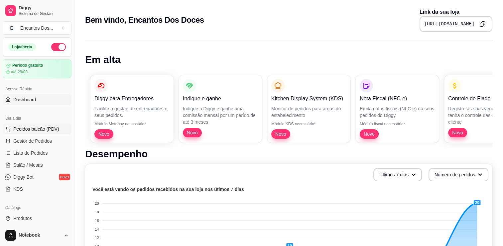
click at [44, 127] on span "Pedidos balcão (PDV)" at bounding box center [36, 128] width 46 height 7
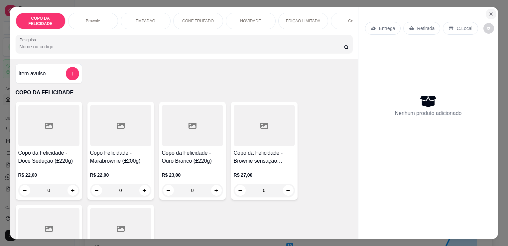
click at [490, 13] on icon "Close" at bounding box center [491, 14] width 3 height 3
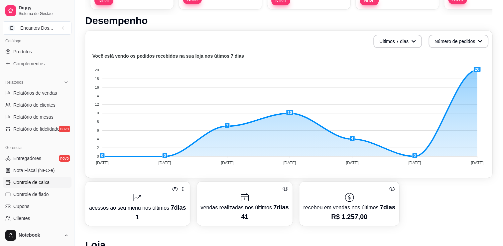
scroll to position [133, 0]
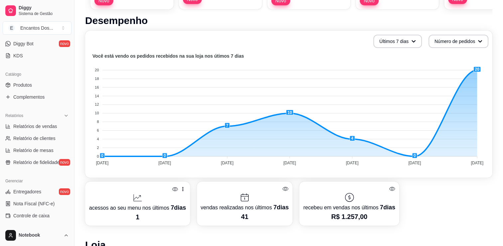
click at [60, 132] on ul "Relatórios de vendas Relatório de clientes Relatório de mesas Relatório de fide…" at bounding box center [37, 144] width 69 height 47
click at [55, 143] on link "Relatório de clientes" at bounding box center [37, 138] width 69 height 11
select select "30"
select select "HIGHEST_TOTAL_SPENT_WITH_ORDERS"
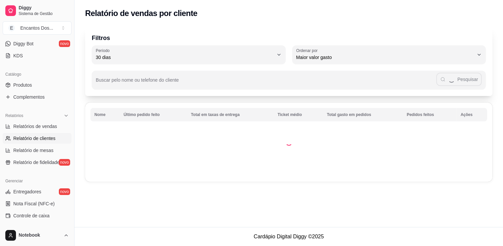
click at [56, 143] on link "Relatório de clientes" at bounding box center [37, 138] width 69 height 11
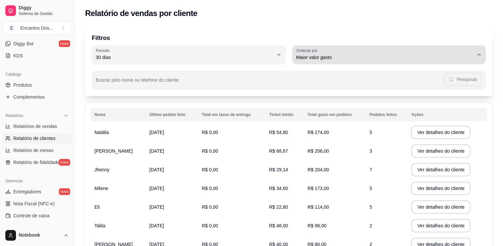
click at [327, 57] on span "Maior valor gasto" at bounding box center [385, 57] width 178 height 7
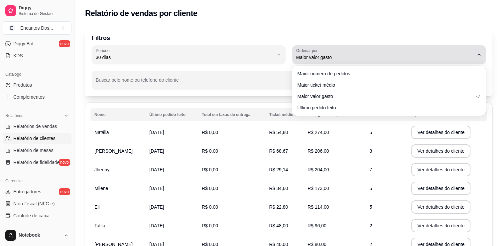
click at [356, 50] on div "Maior valor gasto" at bounding box center [385, 54] width 178 height 13
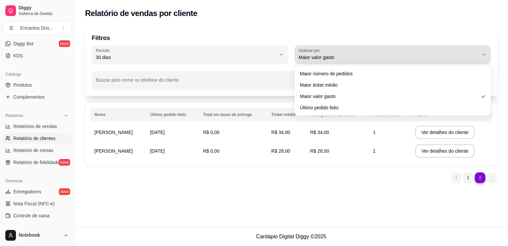
click at [354, 59] on span "Maior valor gasto" at bounding box center [389, 57] width 180 height 7
click at [351, 57] on span "Maior valor gasto" at bounding box center [389, 57] width 180 height 7
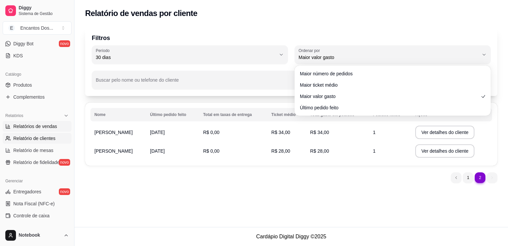
click at [47, 127] on span "Relatórios de vendas" at bounding box center [35, 126] width 44 height 7
select select "ALL"
select select "0"
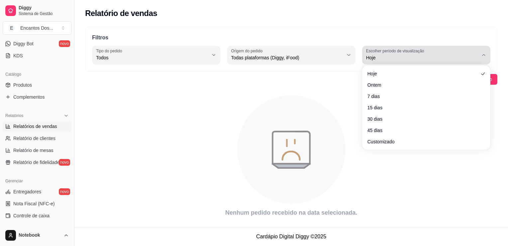
click at [394, 61] on span "Hoje" at bounding box center [422, 57] width 112 height 7
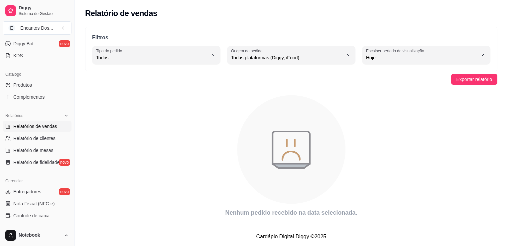
click at [396, 89] on li "Ontem" at bounding box center [426, 84] width 118 height 10
type input "1"
select select "1"
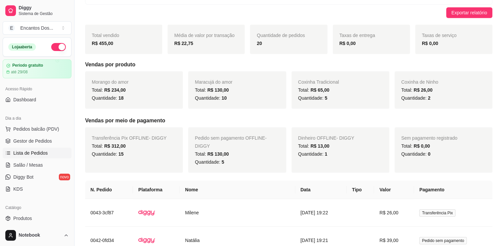
click at [41, 154] on span "Lista de Pedidos" at bounding box center [30, 152] width 35 height 7
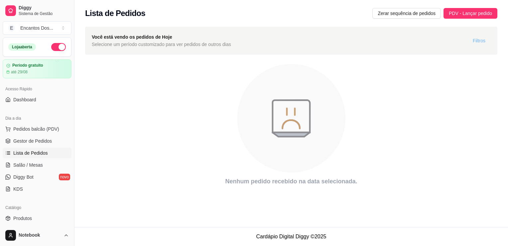
click at [474, 44] on span "Filtros" at bounding box center [479, 40] width 13 height 7
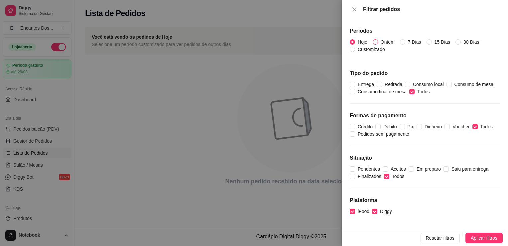
click at [379, 40] on span "Ontem" at bounding box center [387, 41] width 19 height 7
click at [378, 40] on input "Ontem" at bounding box center [375, 41] width 5 height 5
radio input "true"
radio input "false"
click at [495, 240] on span "Aplicar filtros" at bounding box center [484, 237] width 27 height 7
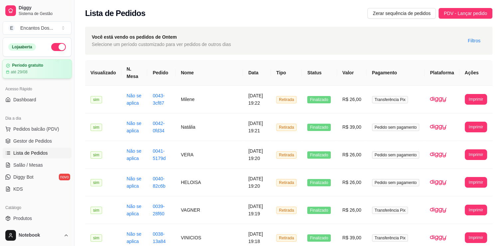
click at [59, 69] on div "até 29/08" at bounding box center [37, 71] width 62 height 5
click at [53, 27] on button "E Encantos Dos ..." at bounding box center [37, 27] width 69 height 13
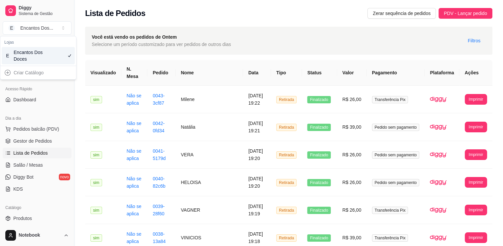
click at [61, 74] on div "Criar Catálogo" at bounding box center [38, 72] width 73 height 11
click at [31, 70] on div "Criar Catálogo" at bounding box center [38, 72] width 73 height 11
click at [4, 72] on div "Criar Catálogo" at bounding box center [38, 72] width 73 height 11
click at [7, 72] on div "Criar Catálogo" at bounding box center [38, 72] width 73 height 11
drag, startPoint x: 32, startPoint y: 75, endPoint x: 35, endPoint y: 63, distance: 13.0
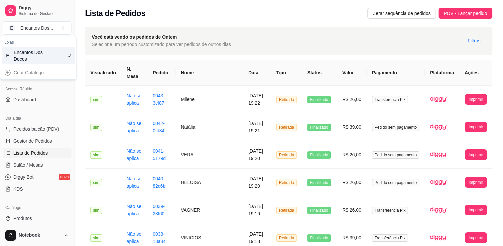
click at [32, 74] on div "Criar Catálogo" at bounding box center [38, 72] width 73 height 11
click at [52, 31] on button "E Encantos Dos ..." at bounding box center [37, 27] width 69 height 13
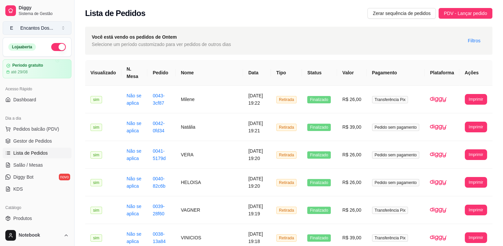
click at [46, 30] on div "Encantos Dos ..." at bounding box center [36, 28] width 33 height 7
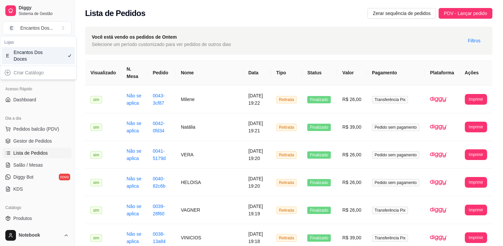
click at [41, 56] on div "Encantos Dos Doces" at bounding box center [29, 55] width 30 height 13
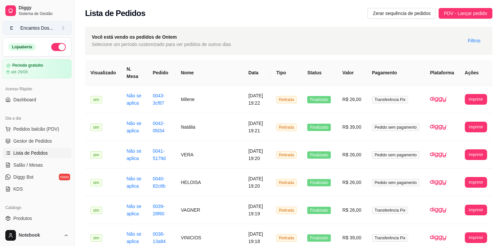
click at [33, 28] on div "Encantos Dos ..." at bounding box center [36, 28] width 33 height 7
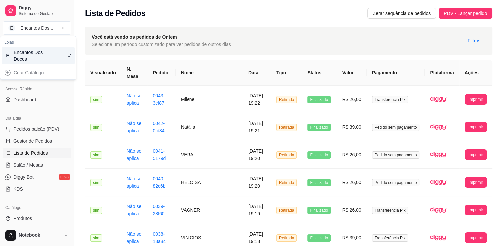
drag, startPoint x: 24, startPoint y: 74, endPoint x: 8, endPoint y: 76, distance: 15.8
click at [15, 77] on div "Criar Catálogo" at bounding box center [38, 72] width 73 height 11
click at [9, 71] on div "Criar Catálogo" at bounding box center [38, 72] width 73 height 11
click at [8, 71] on div "Criar Catálogo" at bounding box center [38, 72] width 73 height 11
click at [6, 73] on div "Criar Catálogo" at bounding box center [38, 72] width 73 height 11
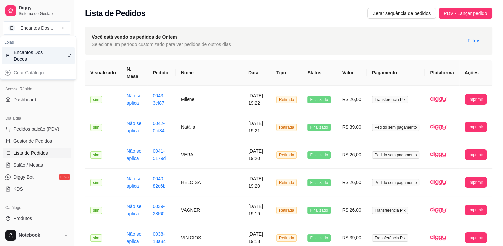
click at [6, 73] on div "Criar Catálogo" at bounding box center [38, 72] width 73 height 11
click at [10, 73] on div "Criar Catálogo" at bounding box center [38, 72] width 73 height 11
click at [10, 70] on div "Criar Catálogo" at bounding box center [38, 72] width 73 height 11
click at [5, 69] on div "Criar Catálogo" at bounding box center [38, 72] width 73 height 11
click at [7, 71] on div "Criar Catálogo" at bounding box center [38, 72] width 73 height 11
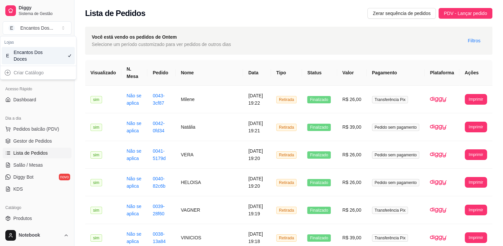
click at [12, 53] on div "E Encantos Dos Doces" at bounding box center [38, 55] width 73 height 17
click at [12, 52] on div "E Encantos Dos Doces" at bounding box center [38, 55] width 73 height 17
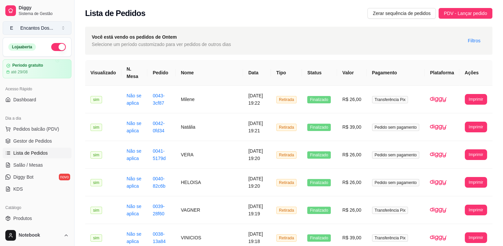
click at [64, 32] on button "E Encantos Dos ..." at bounding box center [37, 27] width 69 height 13
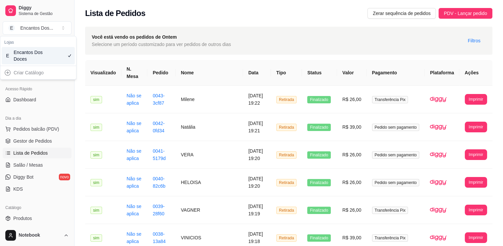
drag, startPoint x: 63, startPoint y: 31, endPoint x: 66, endPoint y: 42, distance: 11.4
click at [64, 37] on body "Diggy Sistema de Gestão E Encantos Dos ... Loja aberta Período gratuito até 29/…" at bounding box center [251, 123] width 503 height 246
click at [28, 185] on link "KDS" at bounding box center [37, 188] width 69 height 11
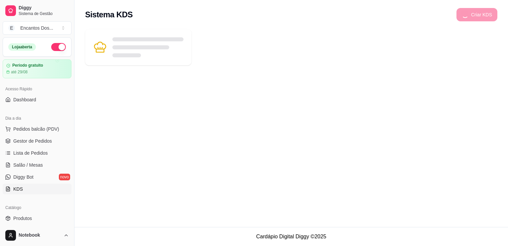
click at [28, 186] on link "KDS" at bounding box center [37, 188] width 69 height 11
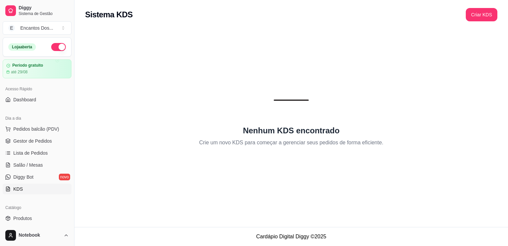
click at [495, 5] on div "Sistema KDS Criar KDS" at bounding box center [292, 12] width 434 height 25
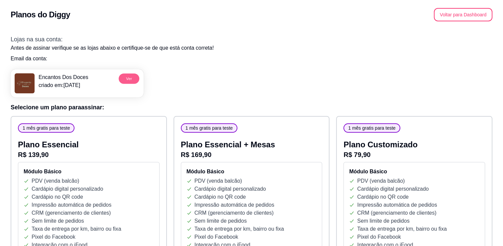
click at [133, 77] on button "Ver" at bounding box center [129, 78] width 21 height 10
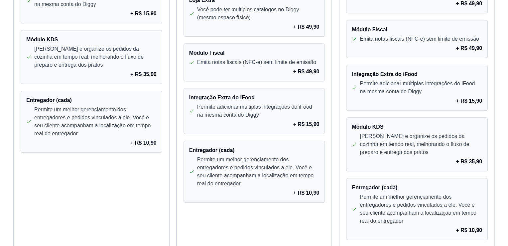
scroll to position [589, 0]
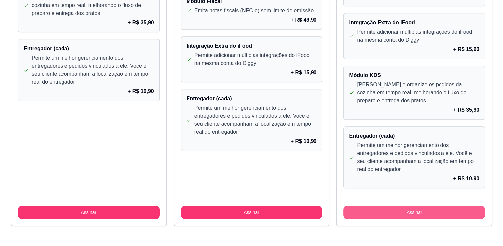
click at [448, 213] on button "Assinar" at bounding box center [415, 211] width 142 height 13
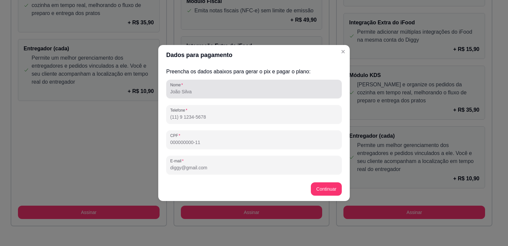
click at [202, 90] on input "Nome" at bounding box center [254, 91] width 168 height 7
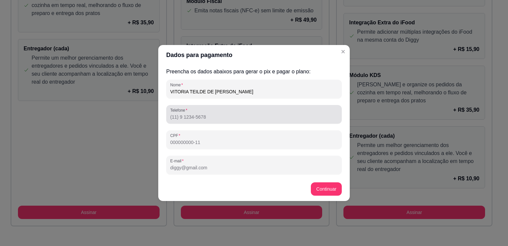
type input "VITORIA TEILDE DE BARROS ALMEIDA"
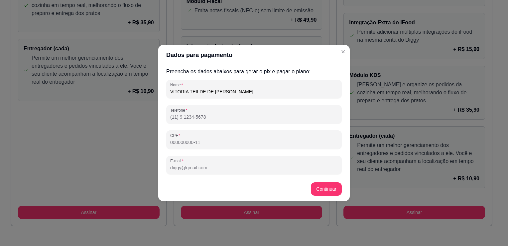
click at [224, 117] on input "Telefone" at bounding box center [254, 116] width 168 height 7
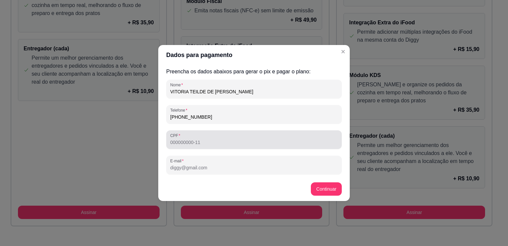
type input "(13) 9 9187-0051"
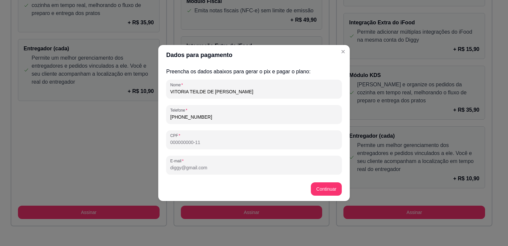
click at [214, 143] on input "CPF" at bounding box center [254, 142] width 168 height 7
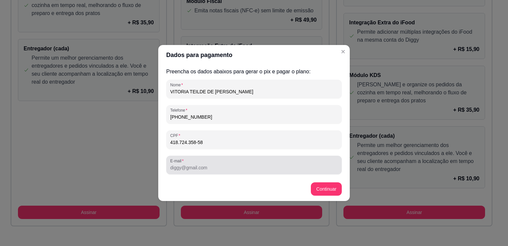
type input "418.724.358-58"
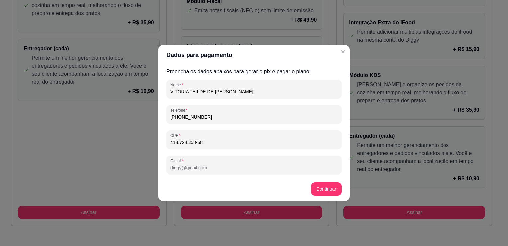
click at [214, 170] on input "E-mail" at bounding box center [254, 167] width 168 height 7
type input "encantodoced@gmail.com"
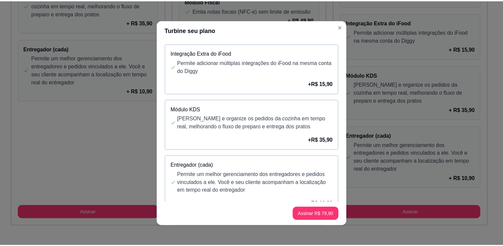
scroll to position [324, 0]
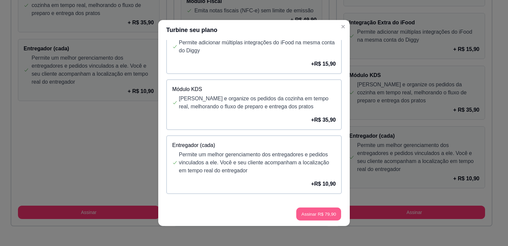
click at [333, 210] on button "Assinar R$ 79,90" at bounding box center [318, 213] width 45 height 13
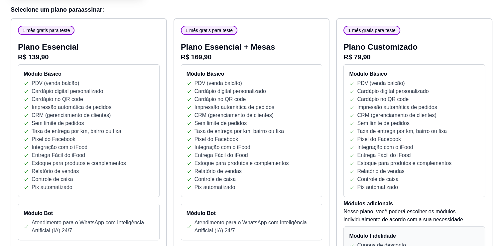
scroll to position [0, 0]
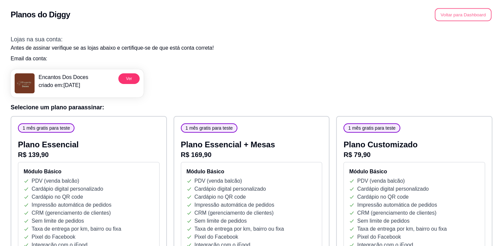
click at [475, 18] on button "Voltar para Dashboard" at bounding box center [463, 14] width 57 height 13
